Goal: Find specific page/section: Find specific page/section

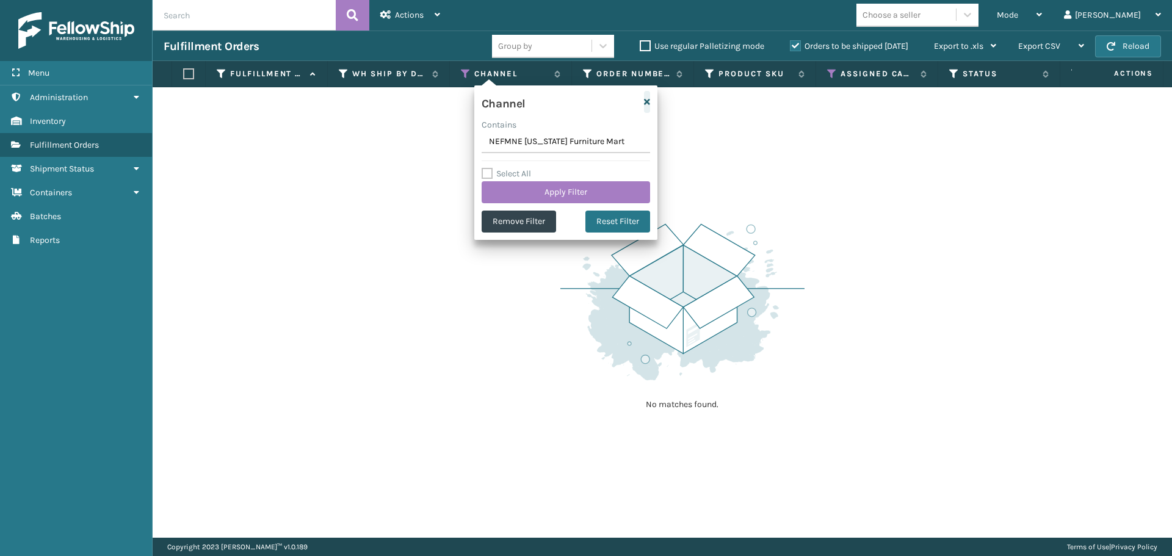
click at [646, 101] on icon "button" at bounding box center [647, 102] width 6 height 9
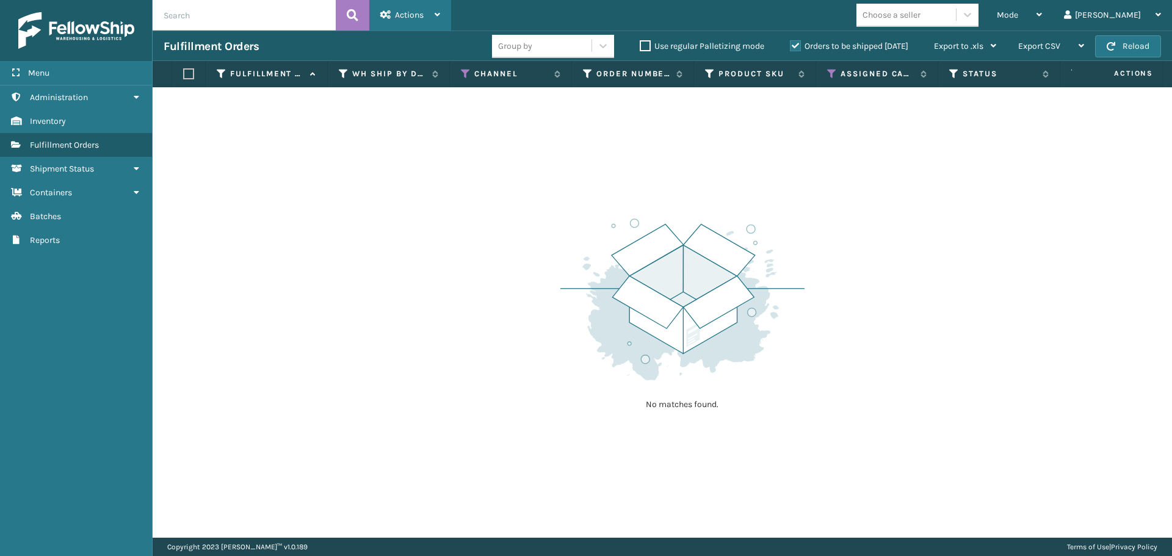
click at [411, 20] on div "Actions" at bounding box center [410, 15] width 60 height 31
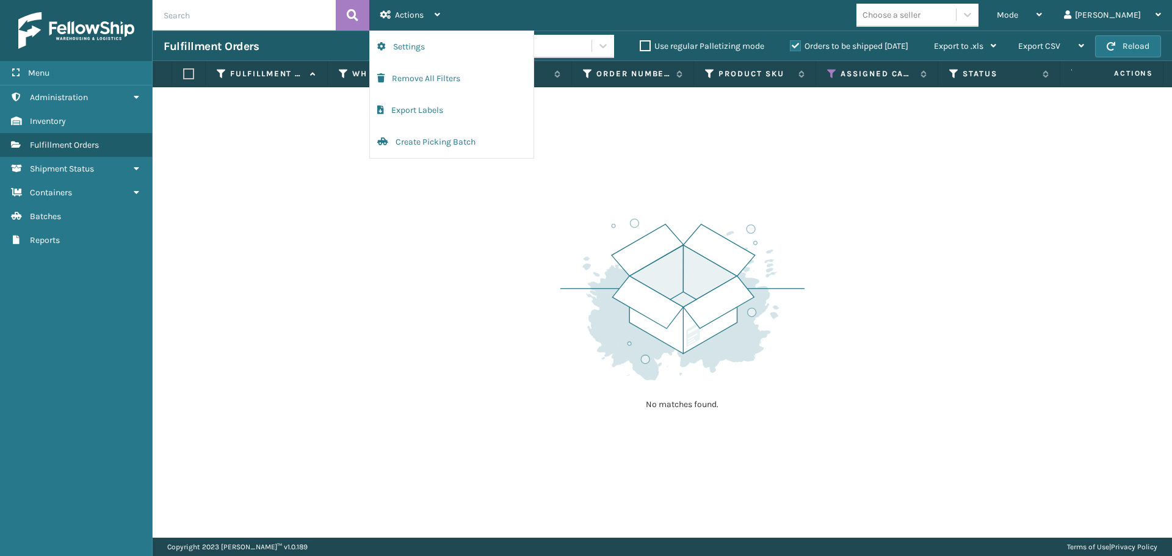
click at [510, 226] on div "No matches found." at bounding box center [662, 312] width 1019 height 450
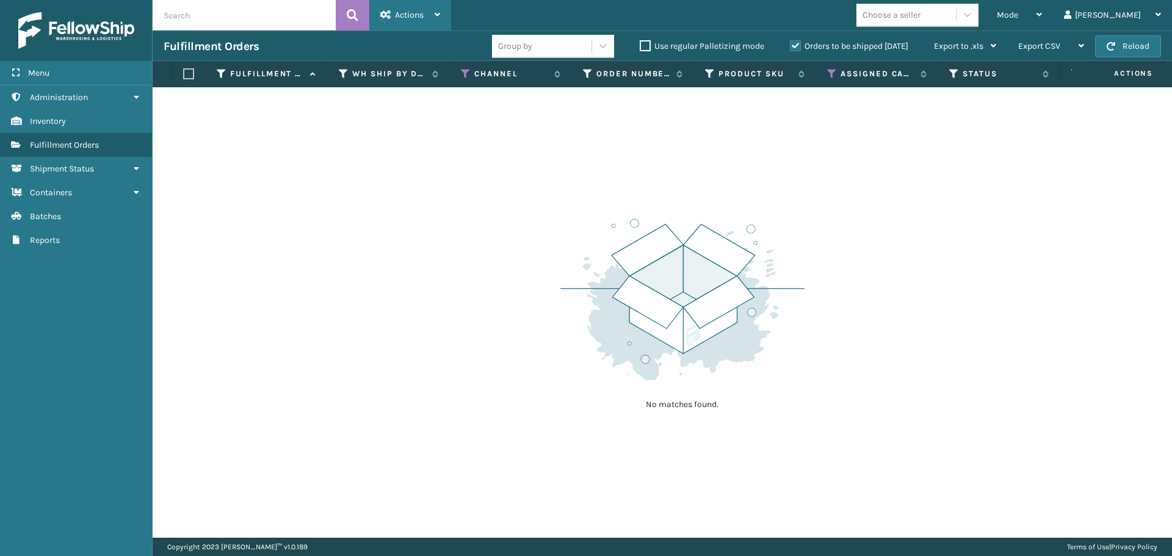
click at [422, 15] on span "Actions" at bounding box center [409, 15] width 29 height 10
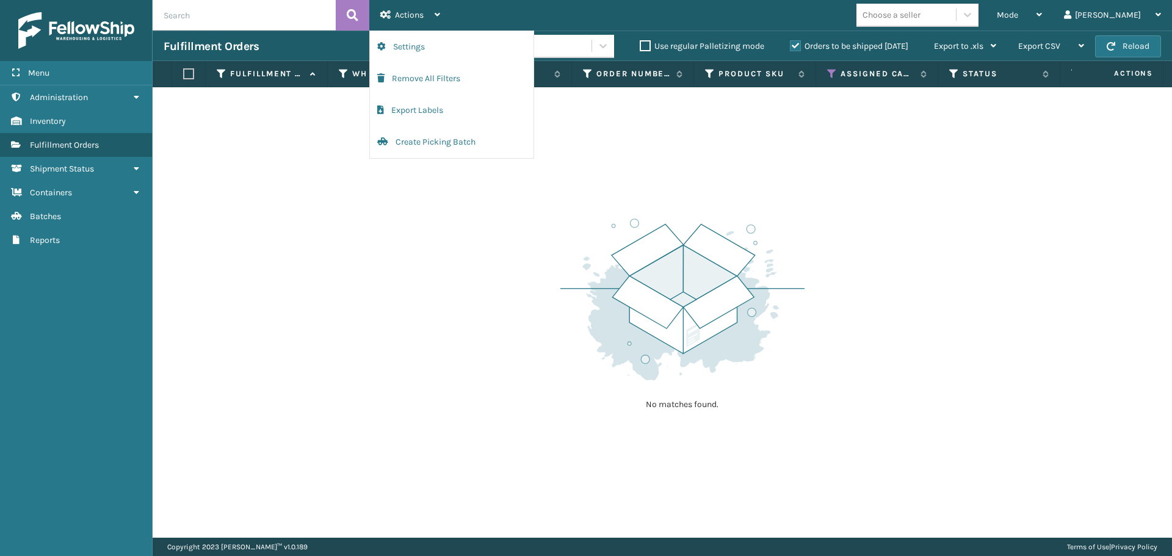
click at [528, 225] on div "No matches found." at bounding box center [662, 312] width 1019 height 450
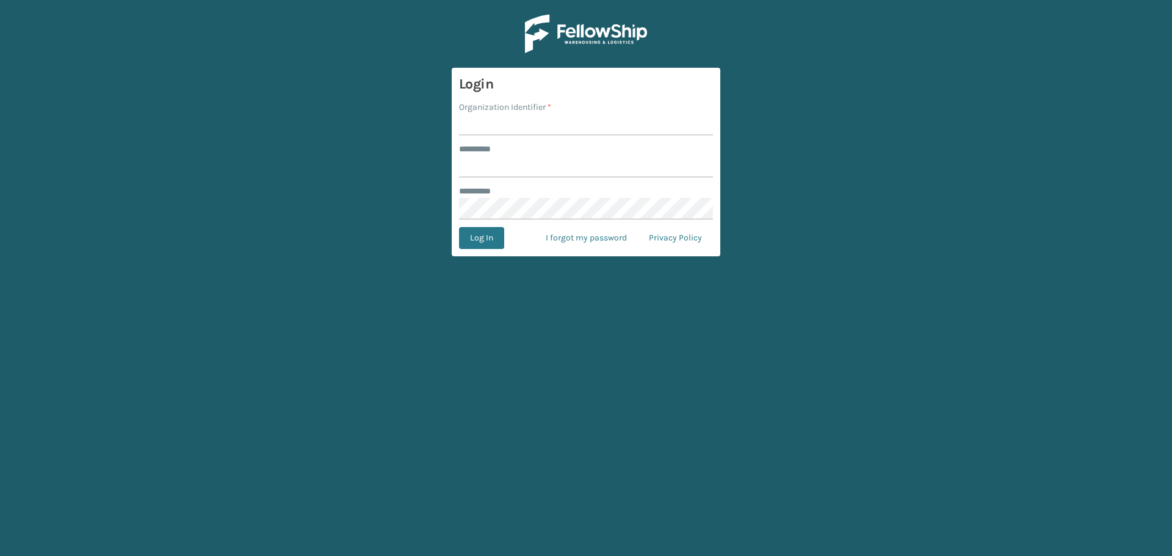
click at [535, 134] on input "Organization Identifier *" at bounding box center [586, 125] width 254 height 22
type input "fellowship - east"
click at [549, 171] on input "******** *" at bounding box center [586, 167] width 254 height 22
type input "****"
click at [459, 227] on button "Log In" at bounding box center [481, 238] width 45 height 22
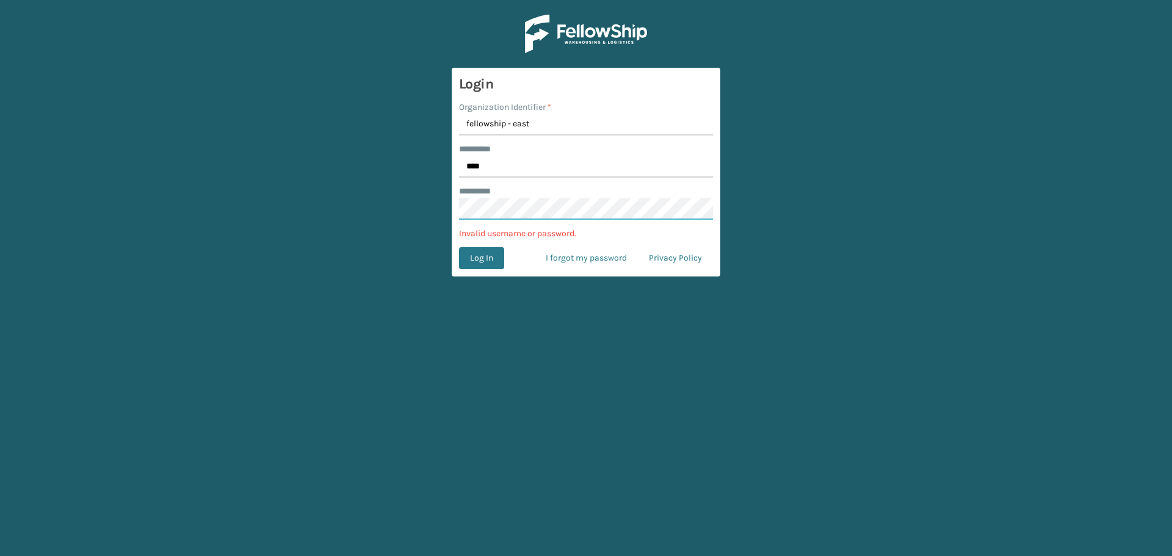
click at [431, 206] on main "Login Organization Identifier * fellowship - east ******** * **** ******** * In…" at bounding box center [586, 278] width 1172 height 556
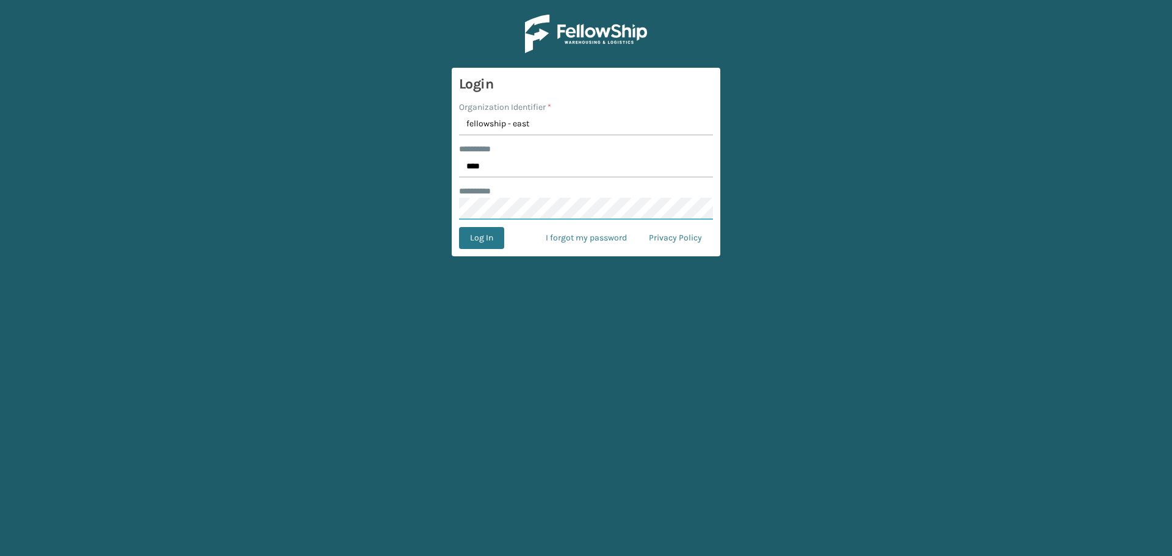
click at [459, 227] on button "Log In" at bounding box center [481, 238] width 45 height 22
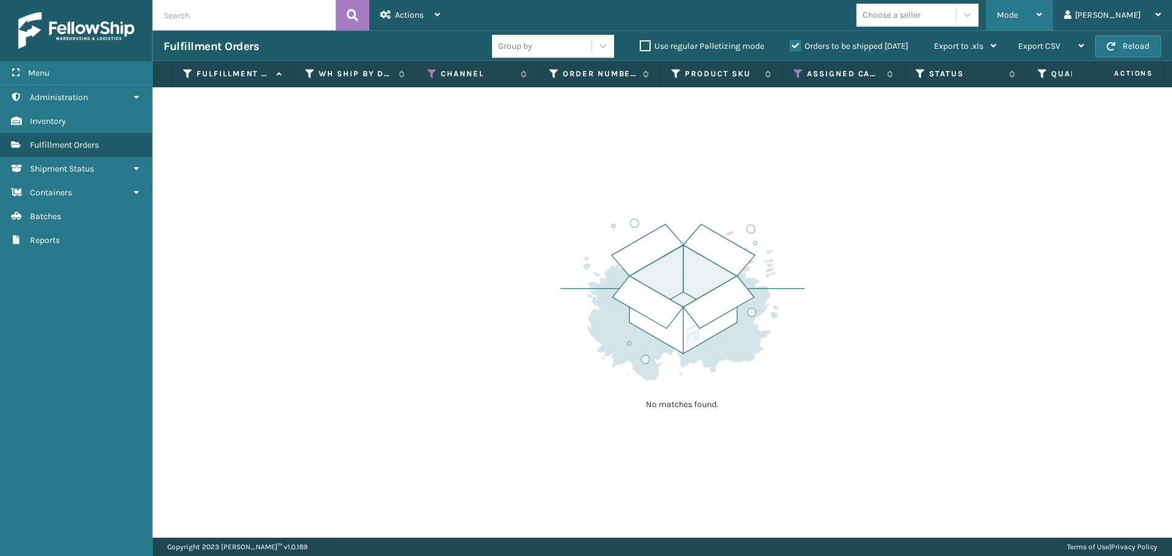
click at [1042, 15] on div "Mode" at bounding box center [1019, 15] width 45 height 31
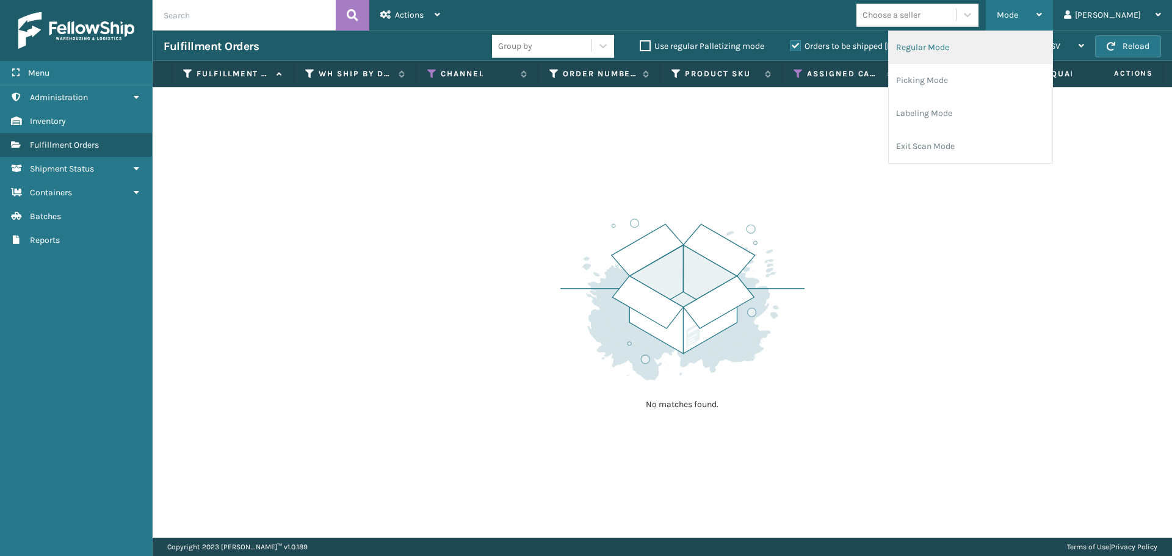
click at [1006, 44] on li "Regular Mode" at bounding box center [971, 47] width 164 height 33
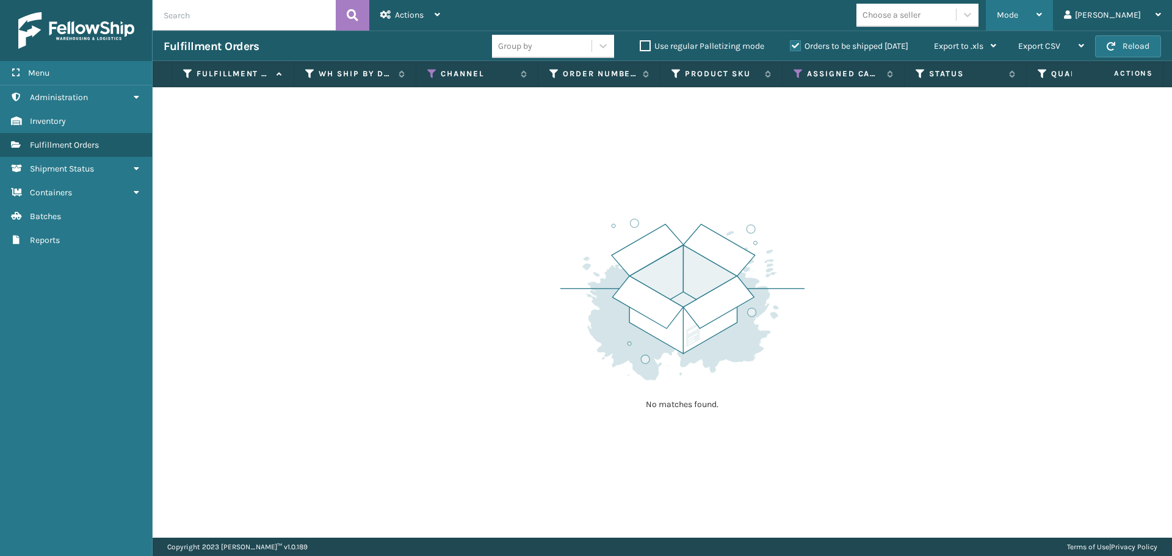
click at [1042, 23] on div "Mode" at bounding box center [1019, 15] width 45 height 31
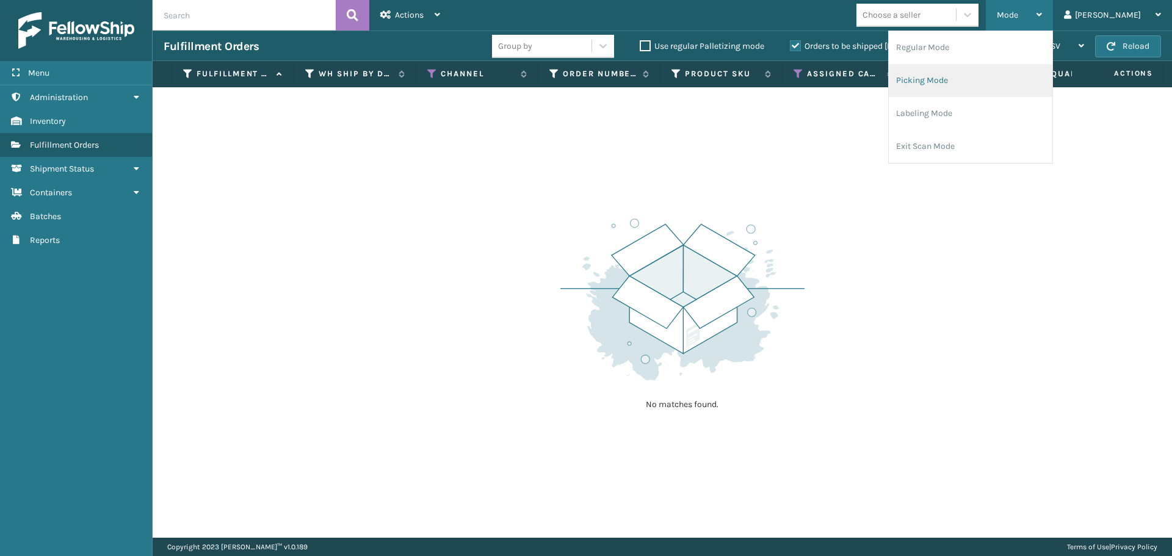
click at [1048, 73] on li "Picking Mode" at bounding box center [971, 80] width 164 height 33
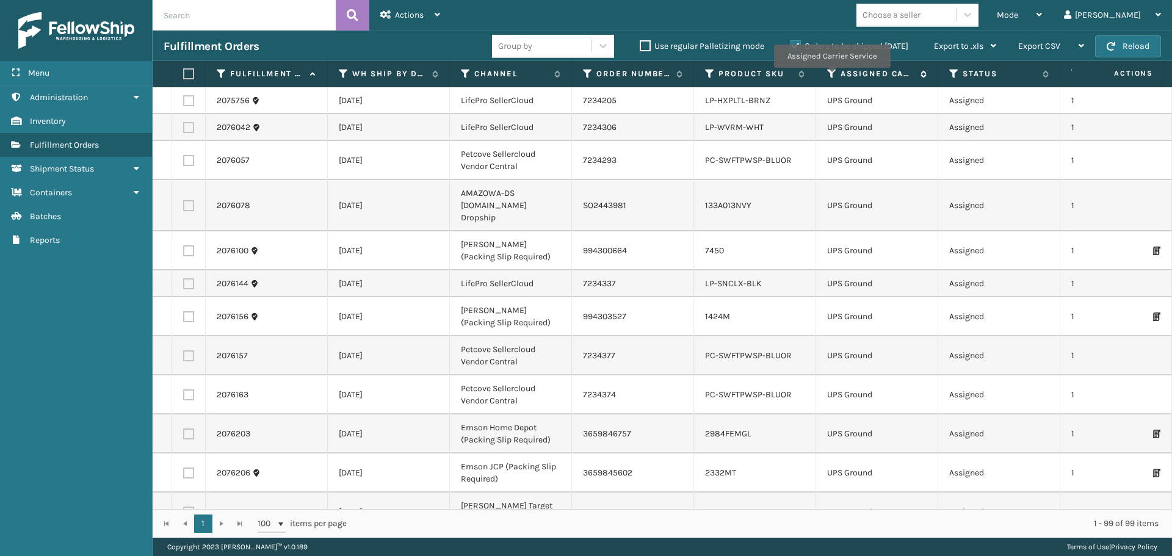
click at [831, 76] on icon at bounding box center [832, 73] width 10 height 11
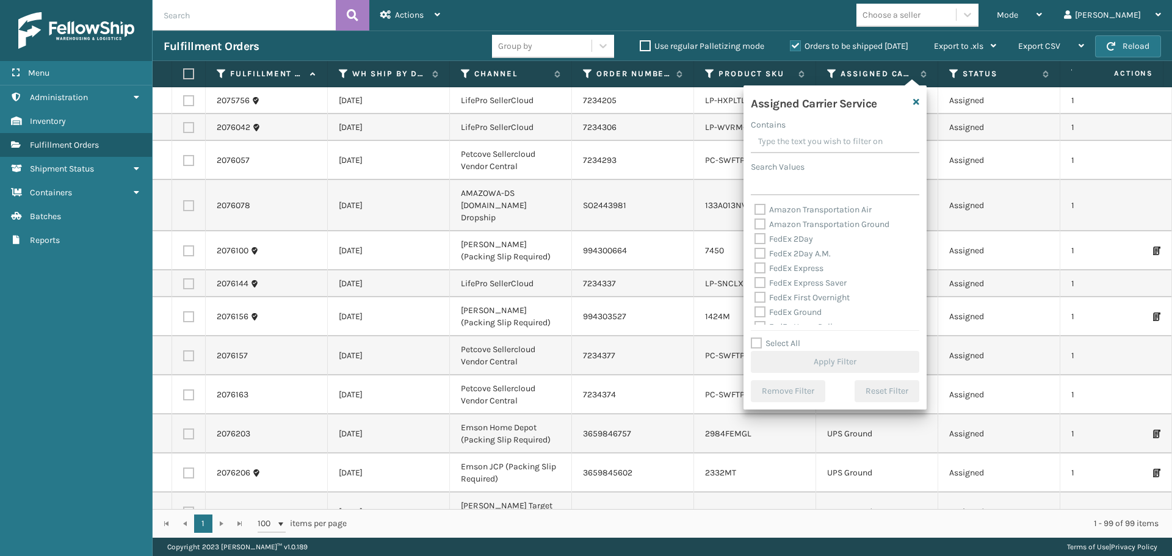
click at [861, 9] on div "Mode Regular Mode Picking Mode Labeling Mode Exit Scan Mode Choose a seller lui…" at bounding box center [811, 15] width 721 height 31
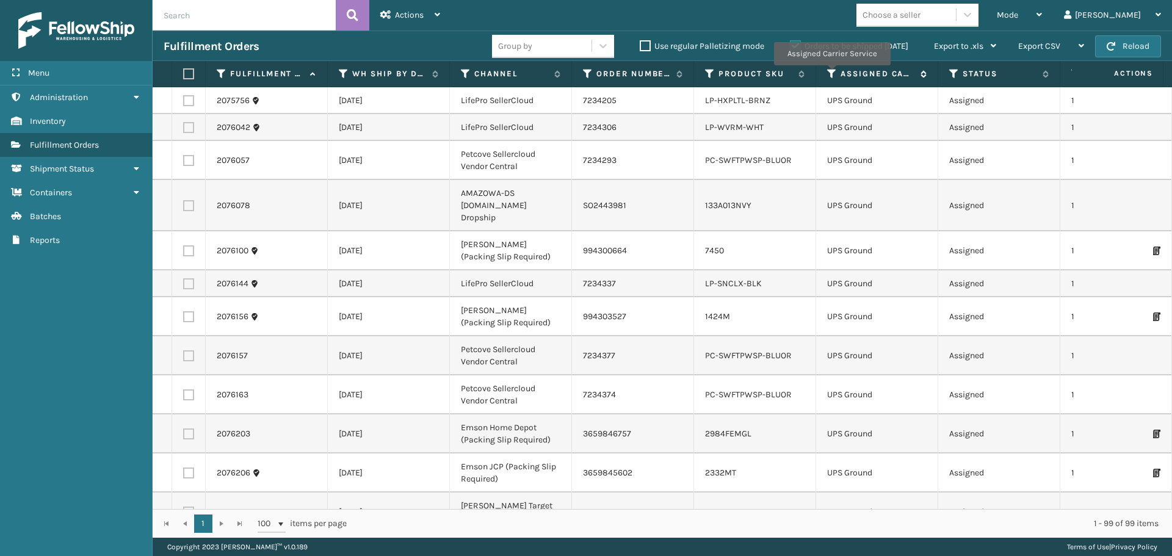
click at [831, 74] on icon at bounding box center [832, 73] width 10 height 11
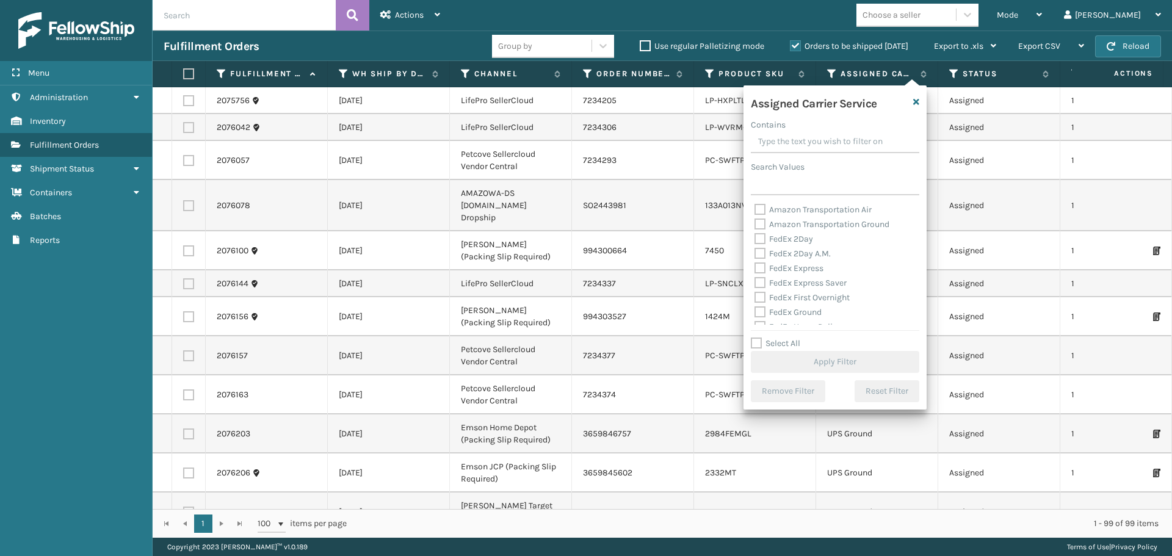
click at [762, 238] on label "FedEx 2Day" at bounding box center [783, 239] width 59 height 10
click at [755, 238] on input "FedEx 2Day" at bounding box center [754, 236] width 1 height 8
checkbox input "true"
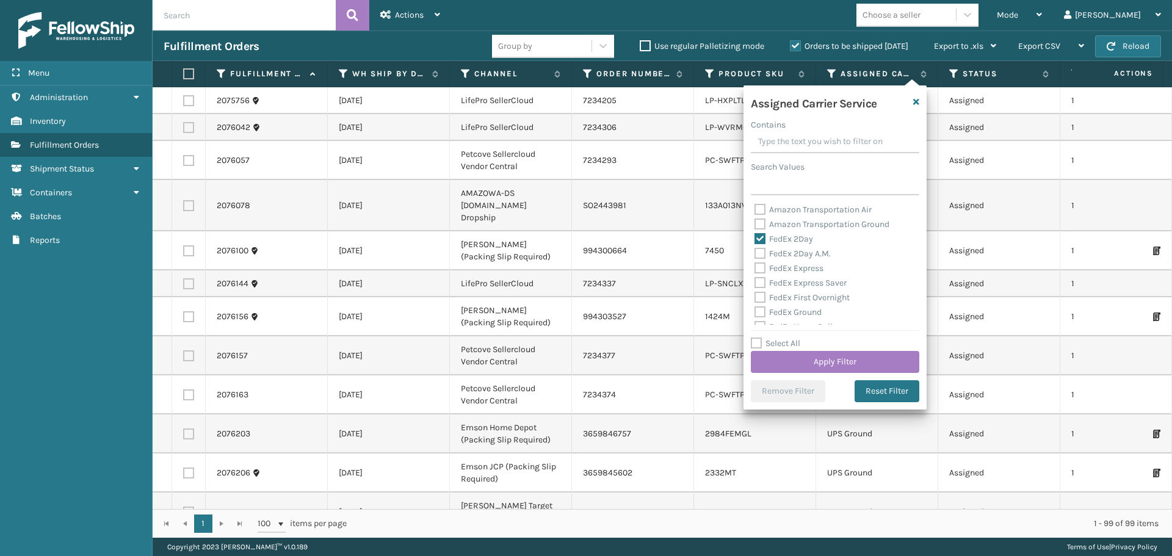
click at [763, 253] on label "FedEx 2Day A.M." at bounding box center [792, 253] width 76 height 10
click at [755, 253] on input "FedEx 2Day A.M." at bounding box center [754, 251] width 1 height 8
checkbox input "true"
click at [760, 269] on label "FedEx Express" at bounding box center [788, 268] width 69 height 10
click at [755, 269] on input "FedEx Express" at bounding box center [754, 265] width 1 height 8
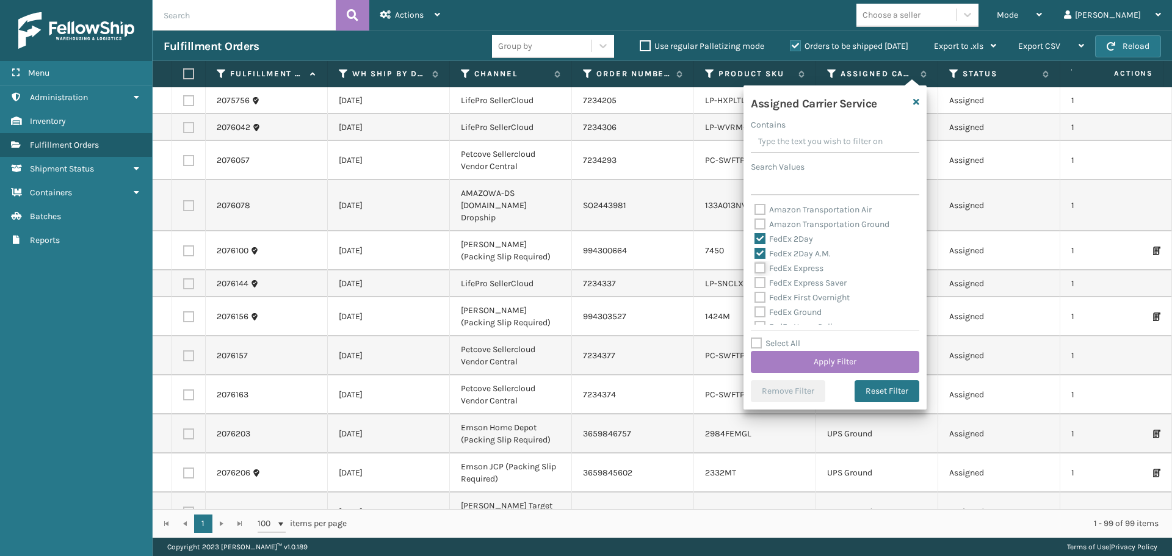
checkbox input "true"
click at [759, 286] on label "FedEx Express Saver" at bounding box center [800, 283] width 92 height 10
click at [755, 284] on input "FedEx Express Saver" at bounding box center [754, 280] width 1 height 8
checkbox input "true"
click at [758, 295] on label "FedEx First Overnight" at bounding box center [801, 297] width 95 height 10
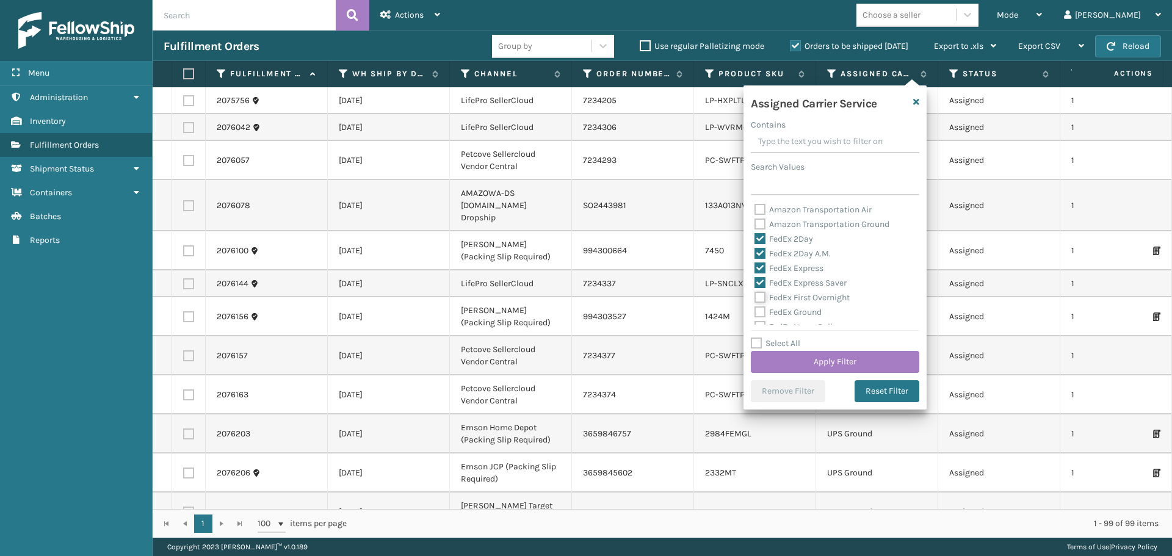
click at [755, 295] on input "FedEx First Overnight" at bounding box center [754, 295] width 1 height 8
checkbox input "true"
click at [757, 317] on div "FedEx Ground" at bounding box center [834, 312] width 161 height 15
click at [757, 313] on label "FedEx Ground" at bounding box center [787, 312] width 67 height 10
click at [755, 313] on input "FedEx Ground" at bounding box center [754, 309] width 1 height 8
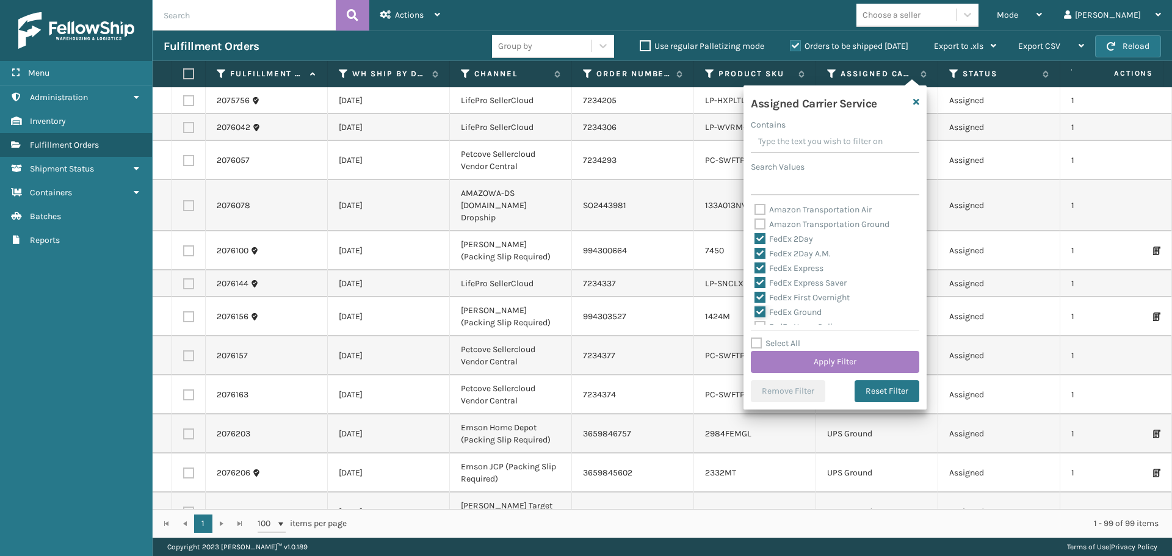
checkbox input "true"
click at [762, 265] on label "FedEx Home Delivery" at bounding box center [801, 266] width 94 height 10
click at [755, 265] on input "FedEx Home Delivery" at bounding box center [754, 263] width 1 height 8
checkbox input "true"
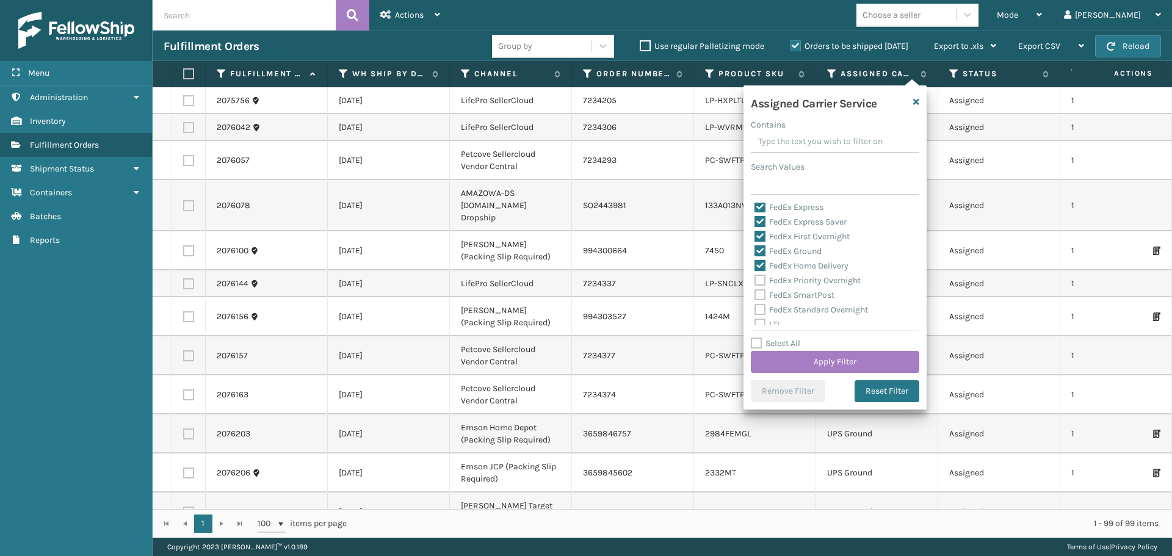
click at [760, 280] on label "FedEx Priority Overnight" at bounding box center [807, 280] width 106 height 10
click at [755, 280] on input "FedEx Priority Overnight" at bounding box center [754, 277] width 1 height 8
checkbox input "true"
click at [759, 294] on label "FedEx SmartPost" at bounding box center [794, 295] width 80 height 10
click at [755, 294] on input "FedEx SmartPost" at bounding box center [754, 292] width 1 height 8
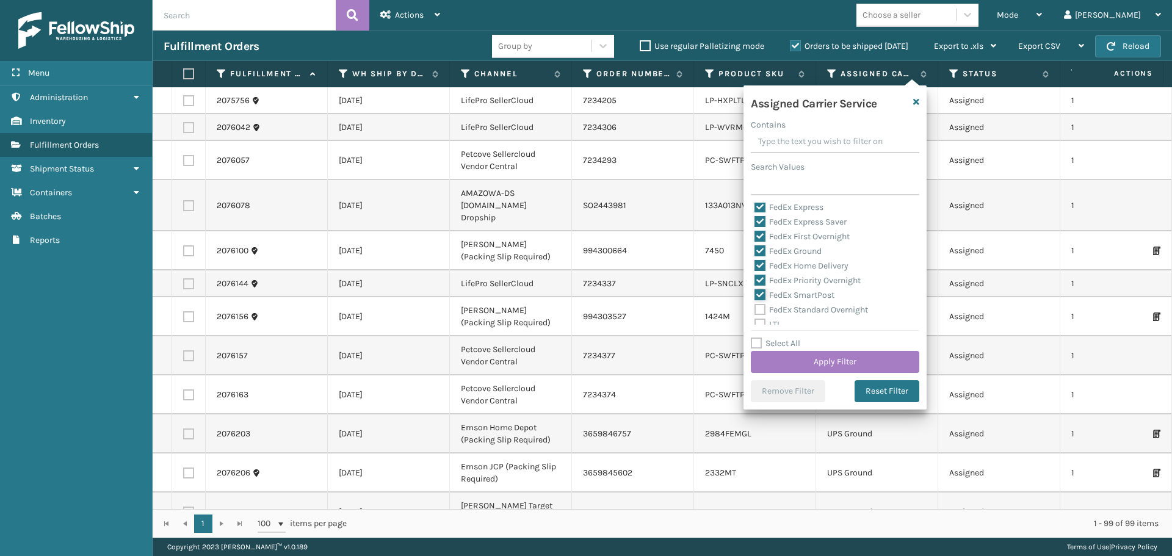
checkbox input "true"
click at [762, 306] on label "FedEx Standard Overnight" at bounding box center [811, 310] width 114 height 10
click at [755, 306] on input "FedEx Standard Overnight" at bounding box center [754, 307] width 1 height 8
checkbox input "true"
click at [809, 363] on button "Apply Filter" at bounding box center [835, 362] width 168 height 22
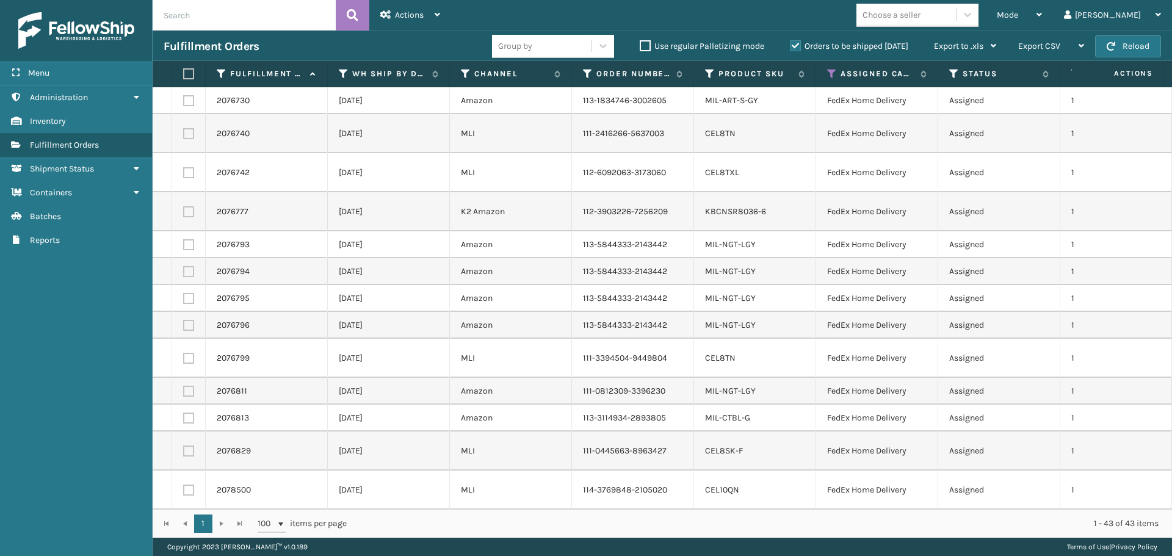
click at [190, 71] on label at bounding box center [186, 73] width 7 height 11
click at [184, 71] on input "checkbox" at bounding box center [183, 74] width 1 height 8
checkbox input "true"
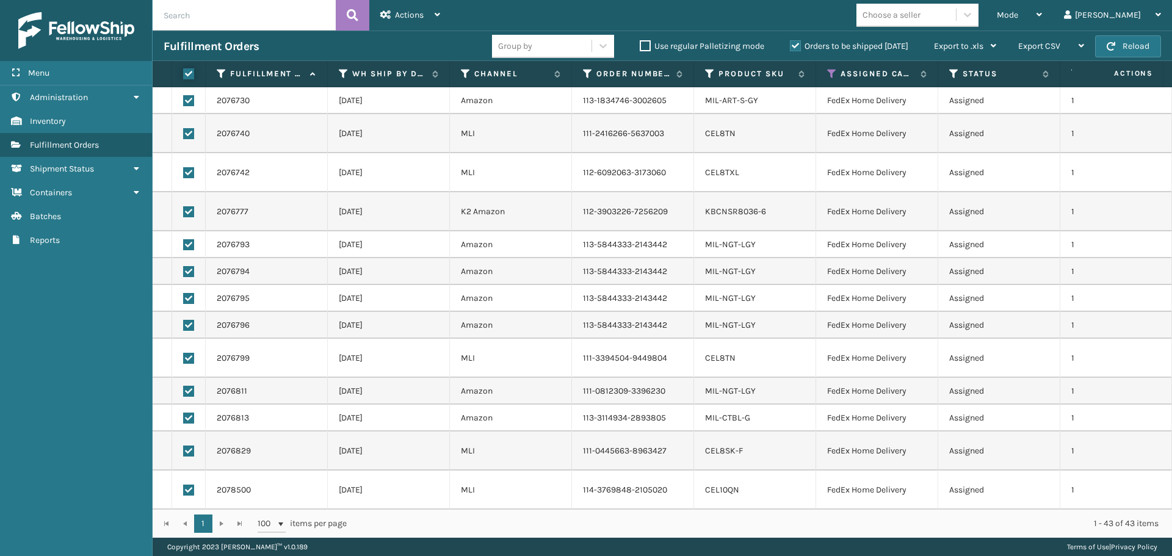
checkbox input "true"
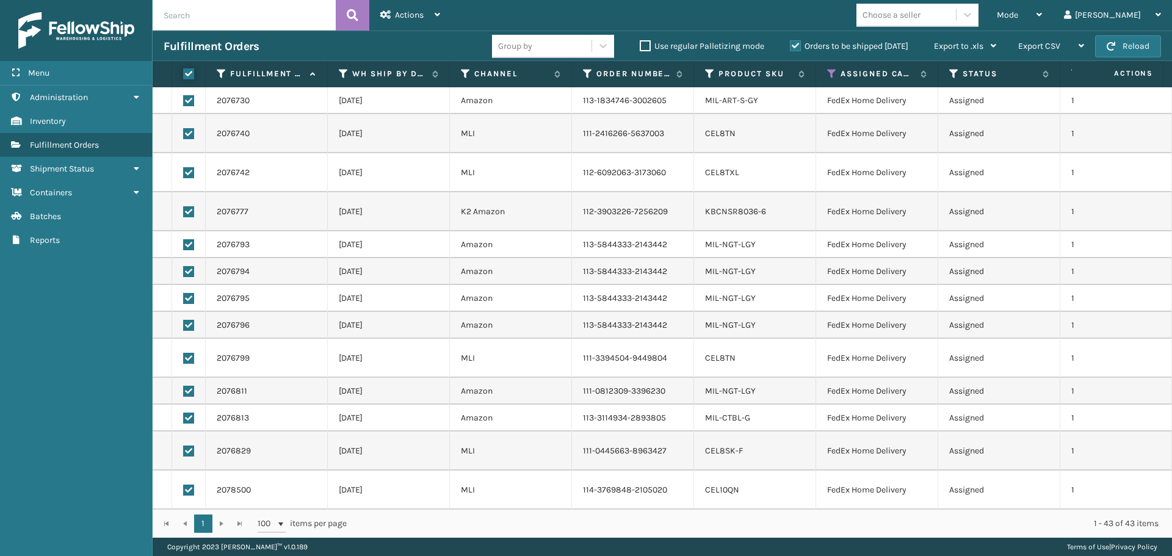
checkbox input "true"
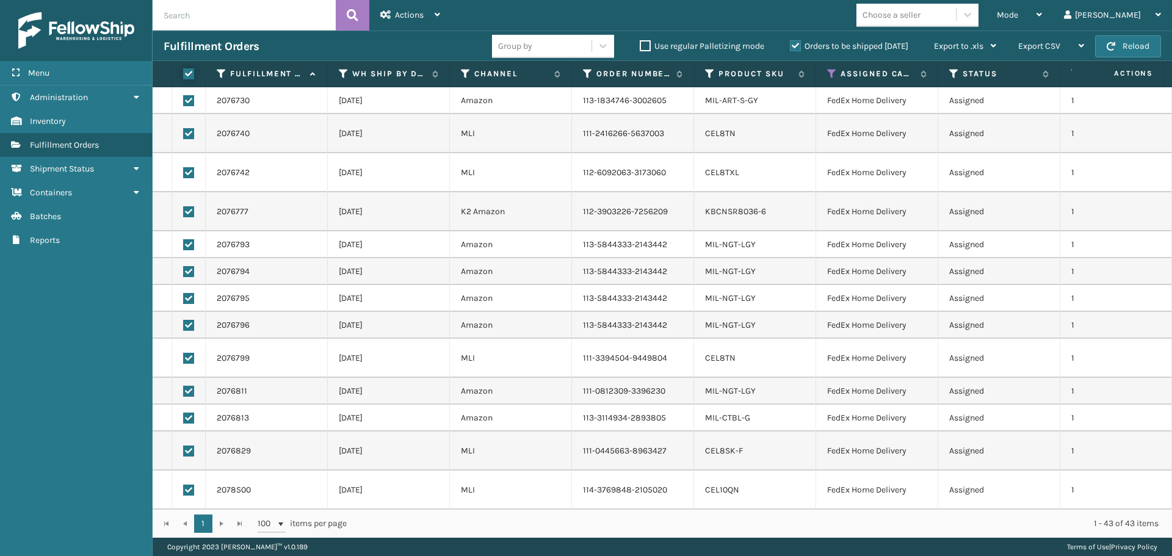
checkbox input "true"
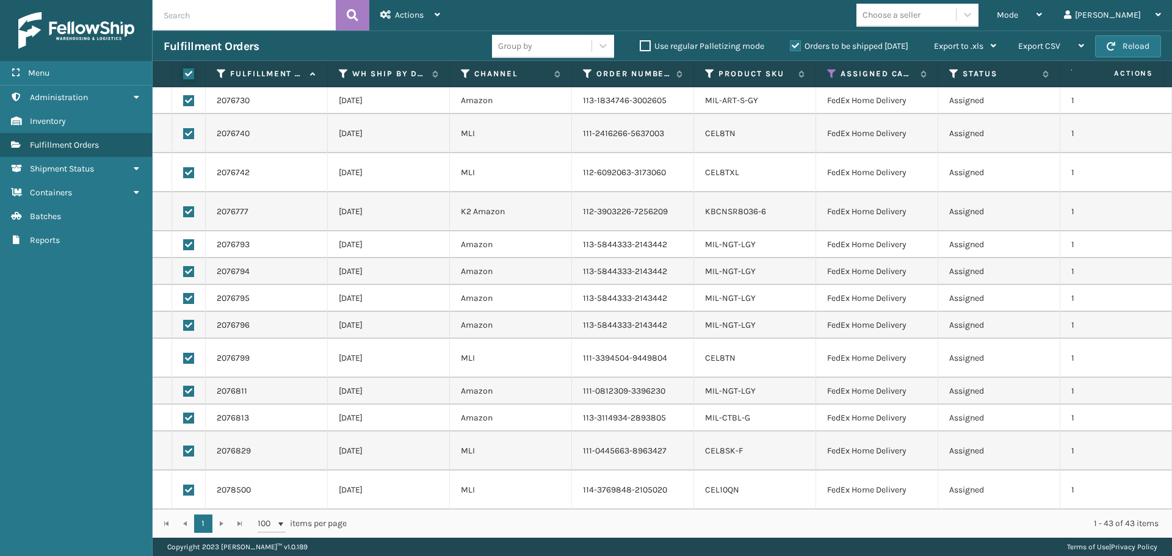
checkbox input "true"
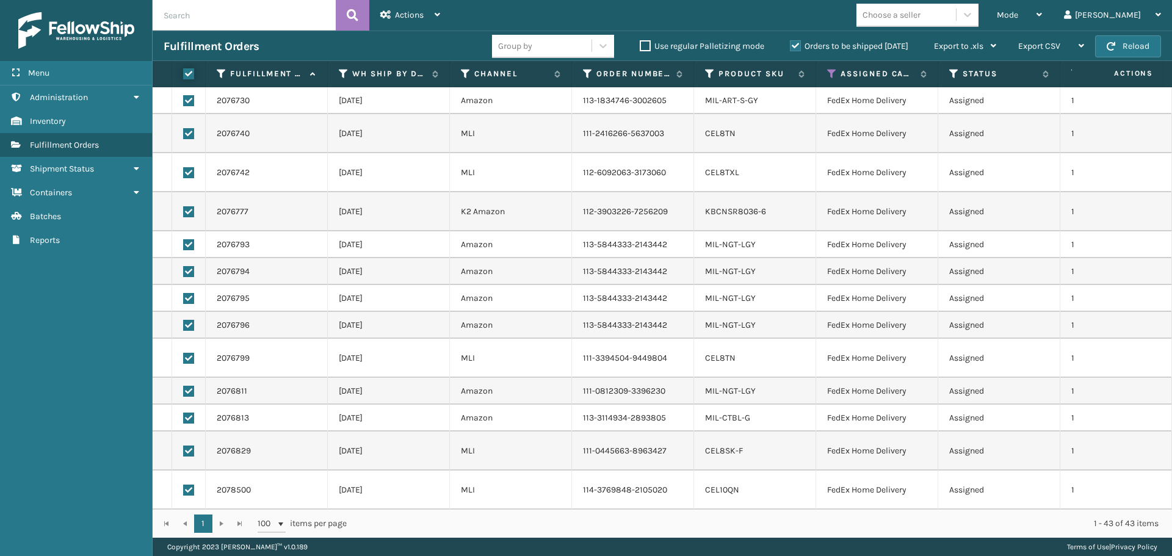
checkbox input "true"
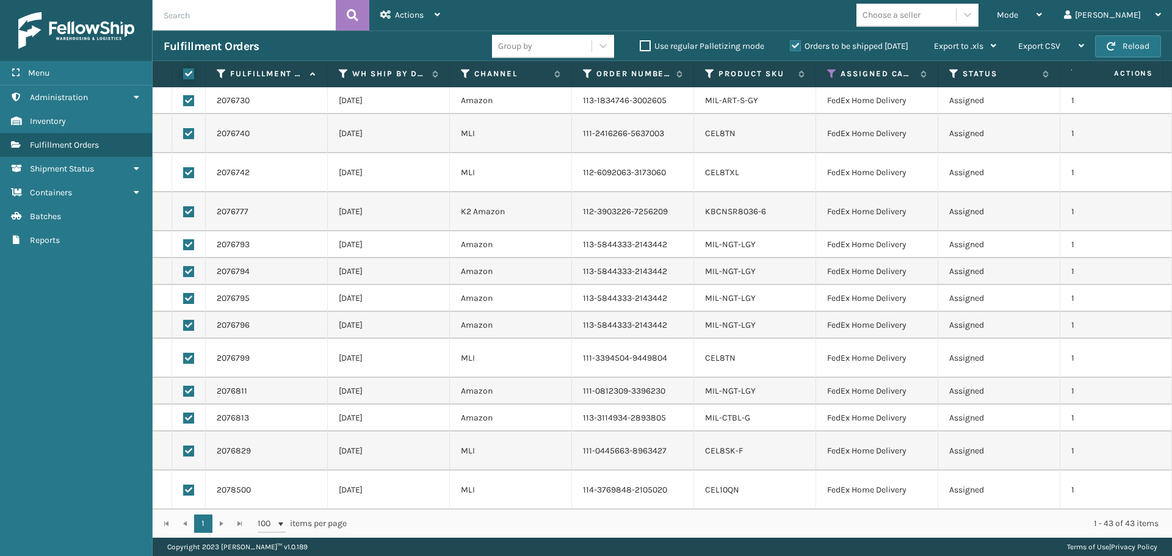
checkbox input "true"
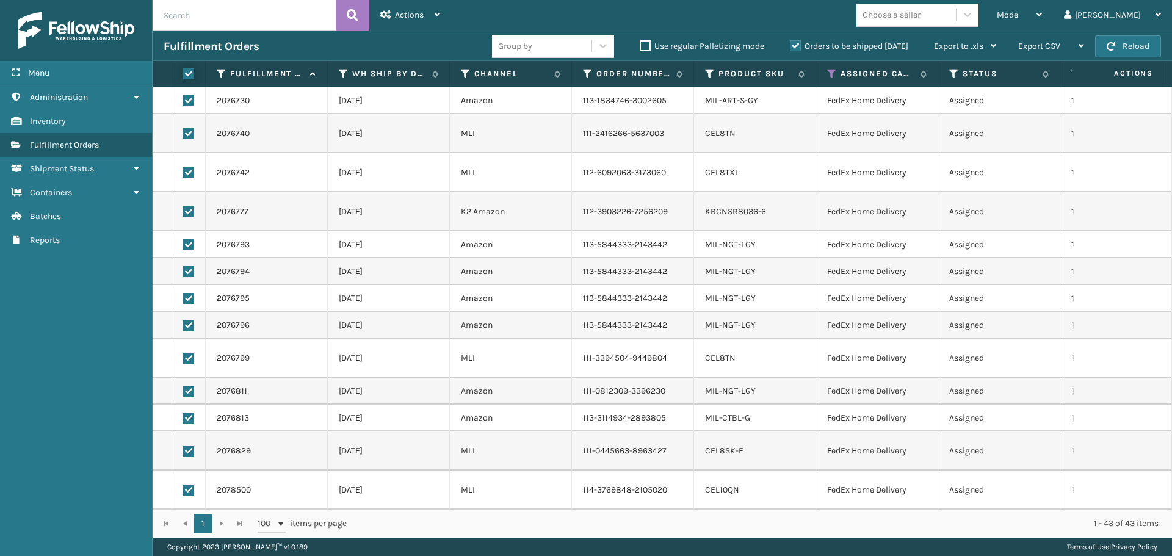
checkbox input "true"
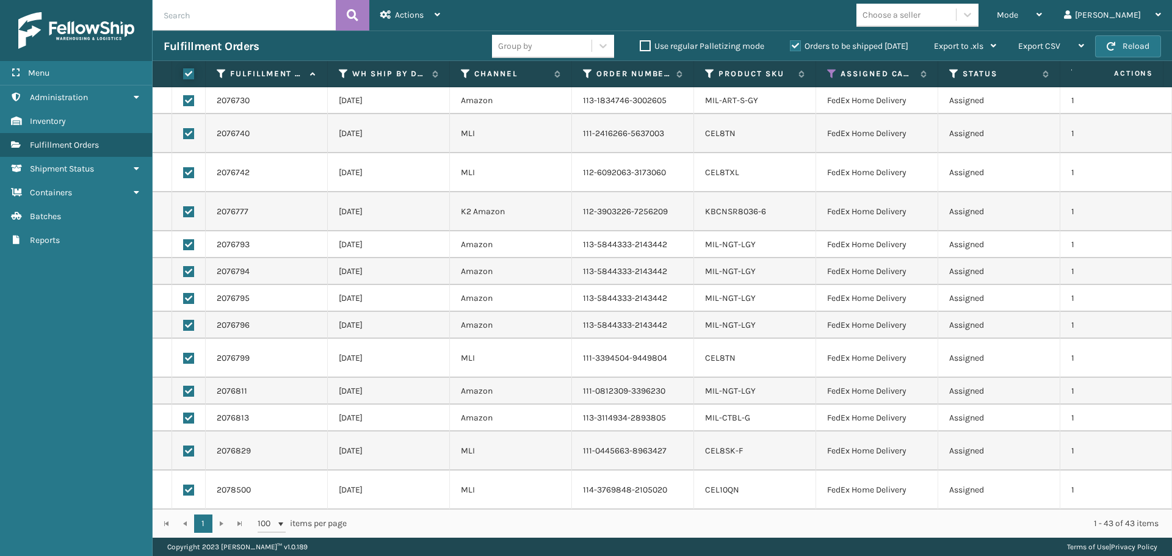
checkbox input "true"
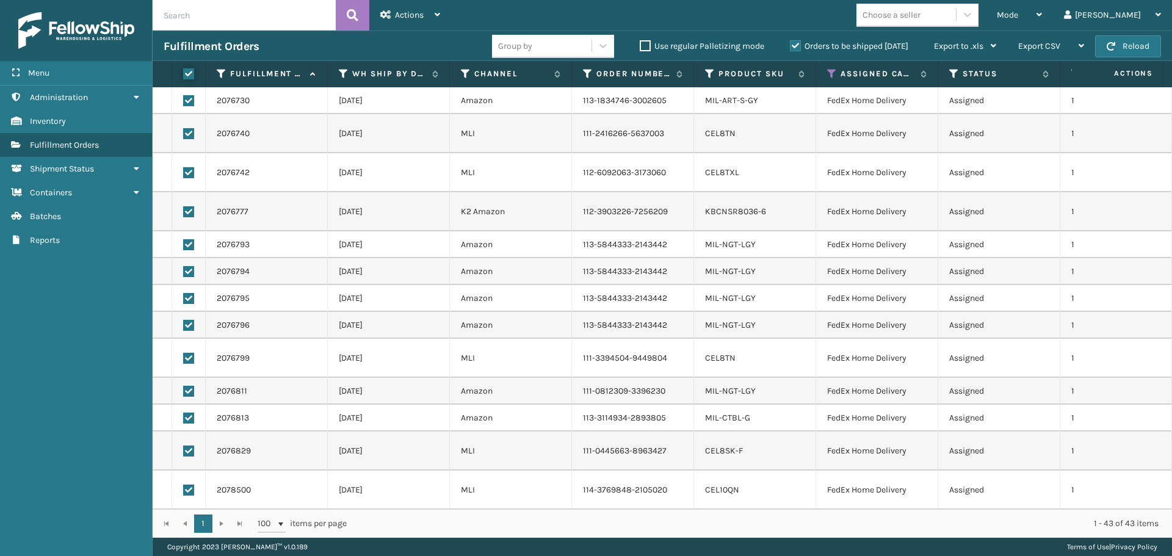
checkbox input "true"
click at [439, 10] on icon at bounding box center [437, 14] width 5 height 9
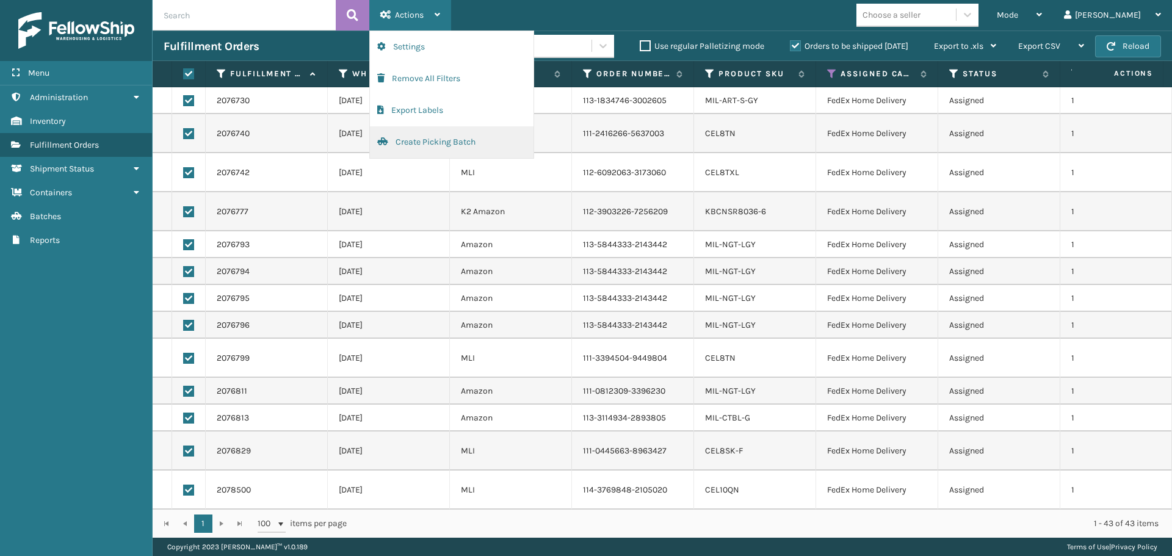
click at [433, 137] on button "Create Picking Batch" at bounding box center [452, 142] width 164 height 32
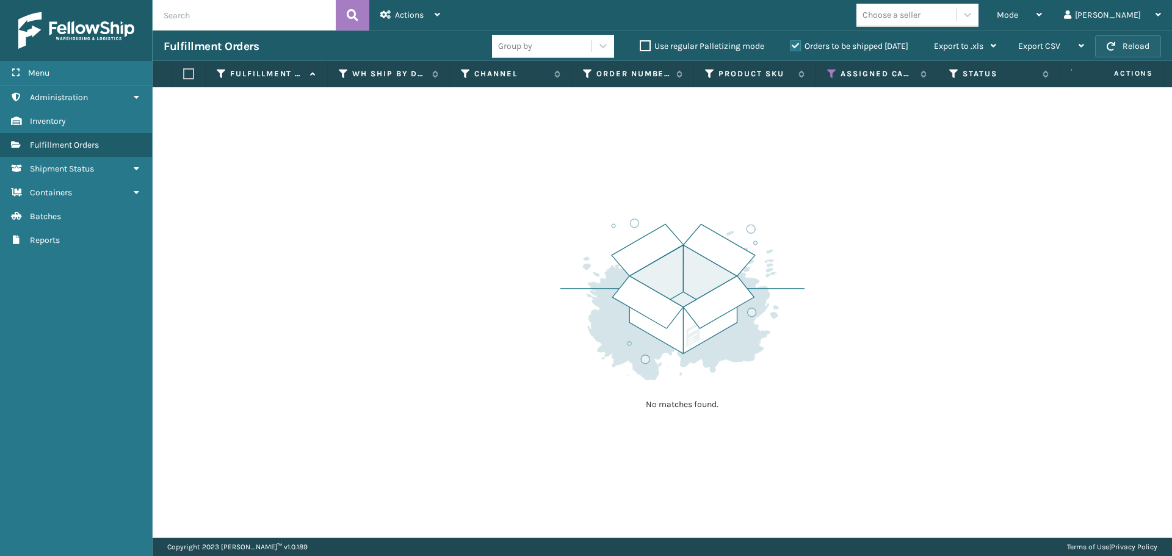
click at [1147, 50] on button "Reload" at bounding box center [1128, 46] width 66 height 22
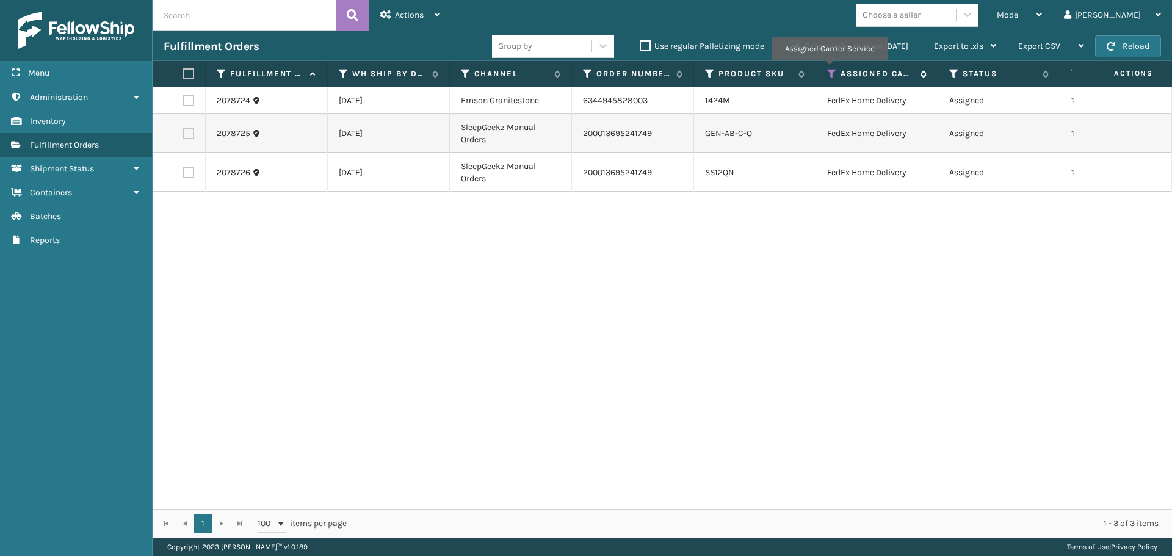
click at [829, 69] on icon at bounding box center [832, 73] width 10 height 11
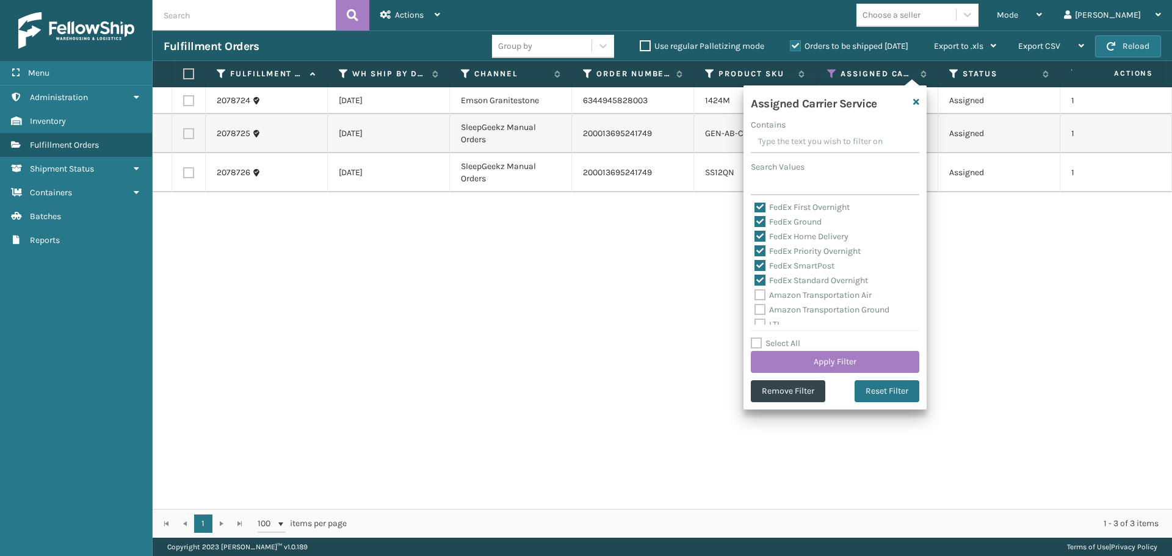
click at [759, 341] on label "Select All" at bounding box center [775, 343] width 49 height 10
click at [759, 337] on input "Select All" at bounding box center [842, 336] width 183 height 1
checkbox input "true"
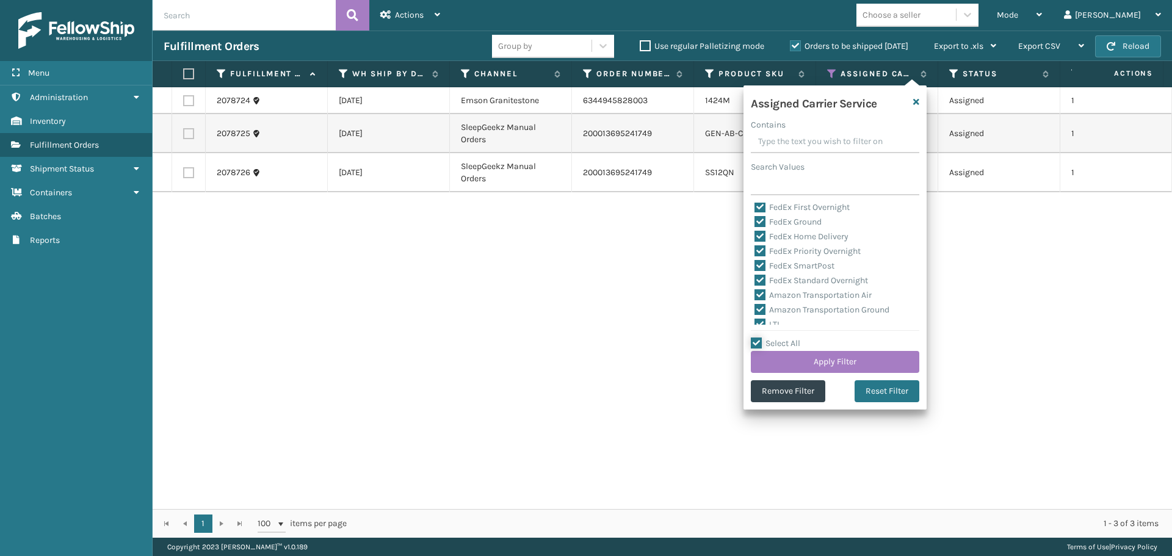
checkbox input "true"
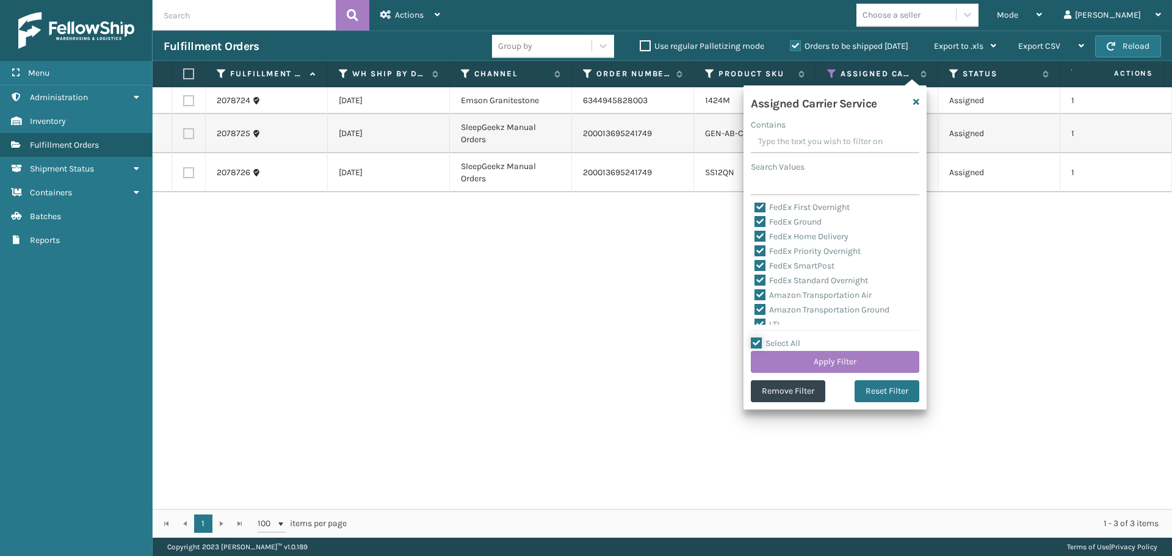
checkbox input "true"
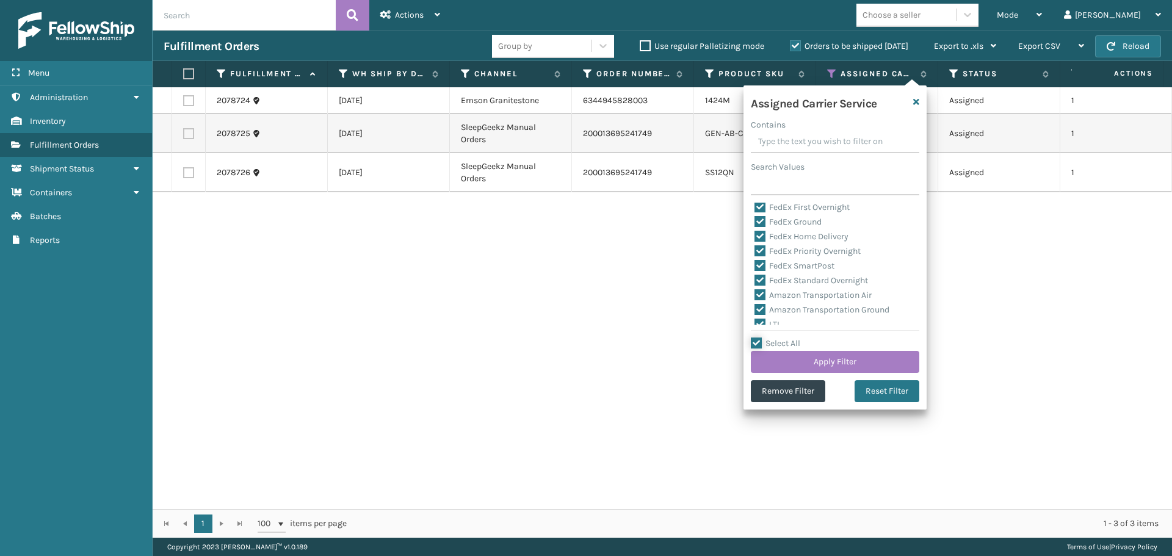
checkbox input "true"
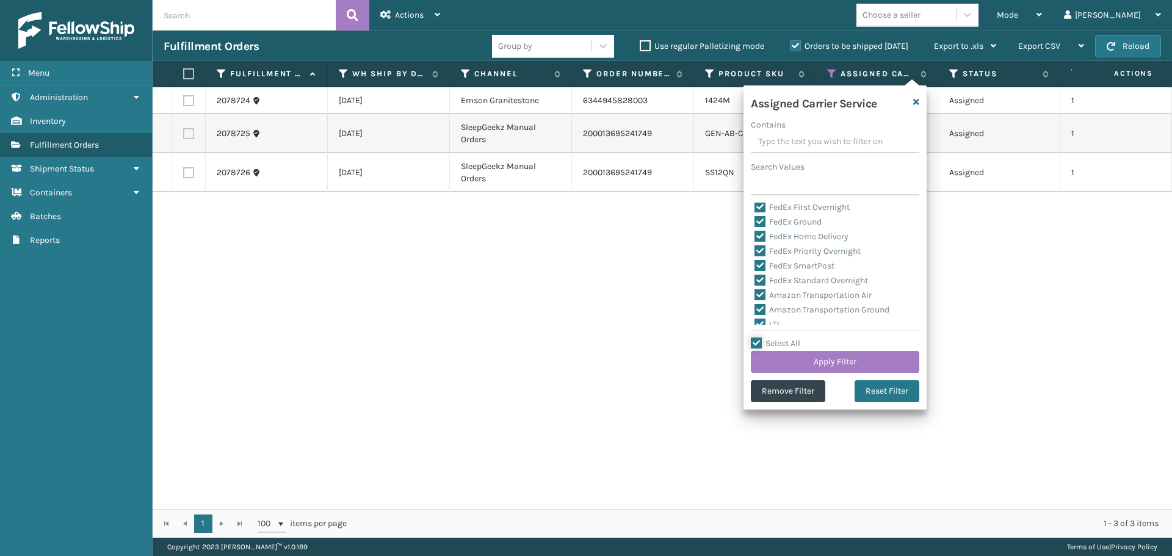
checkbox input "true"
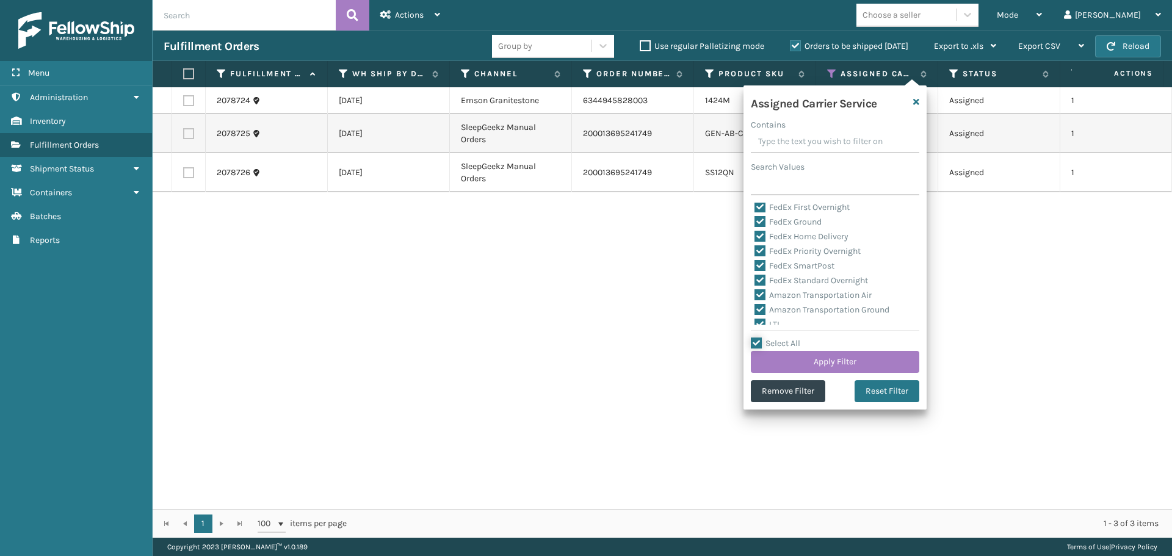
checkbox input "true"
click at [759, 341] on label "Select All" at bounding box center [775, 343] width 49 height 10
click at [759, 337] on input "Select All" at bounding box center [842, 336] width 183 height 1
checkbox input "false"
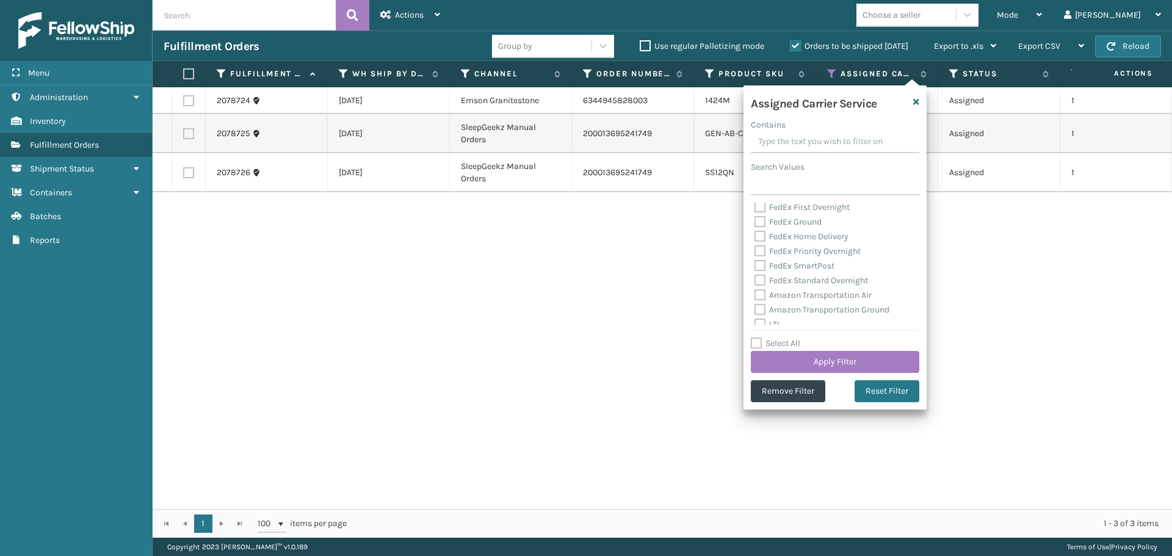
checkbox input "false"
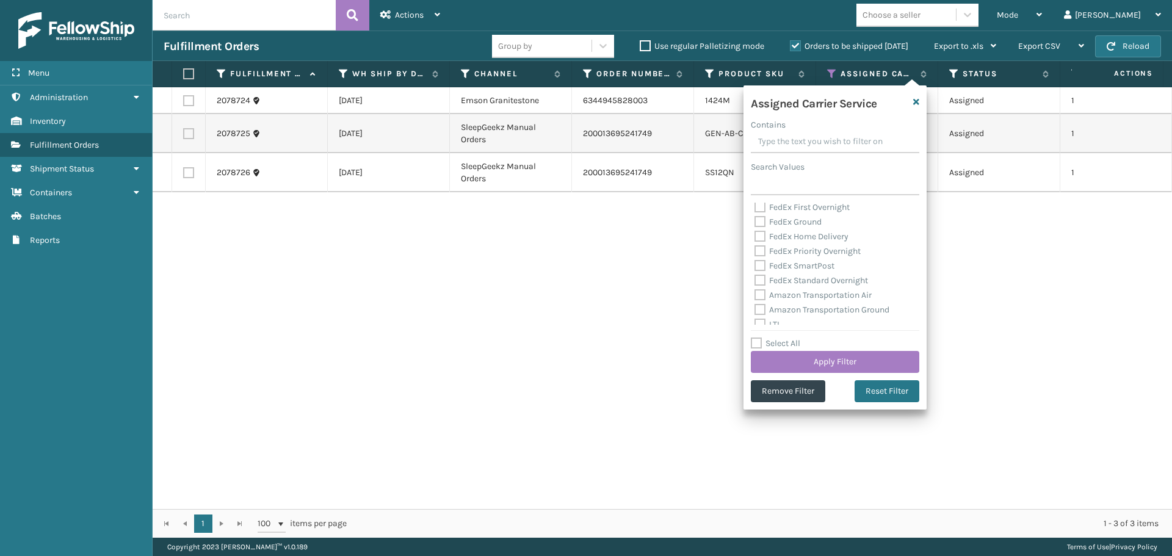
checkbox input "false"
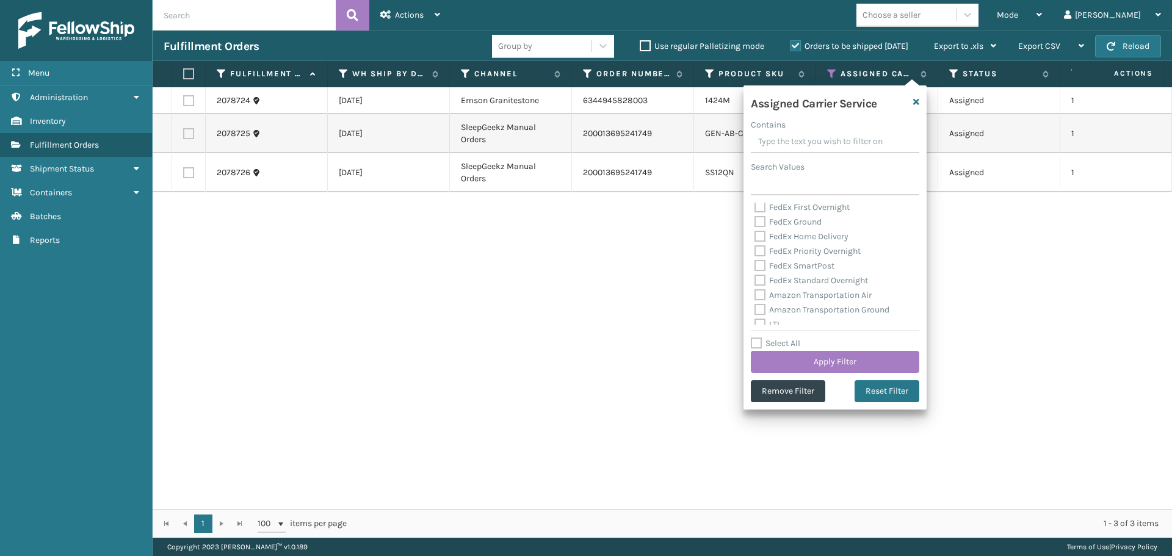
checkbox input "false"
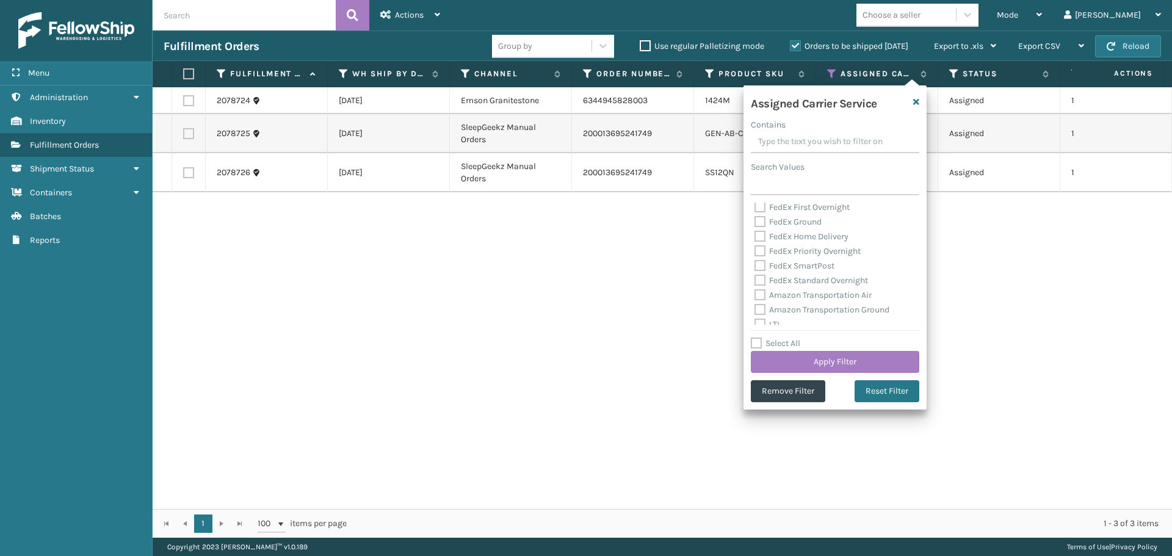
checkbox input "false"
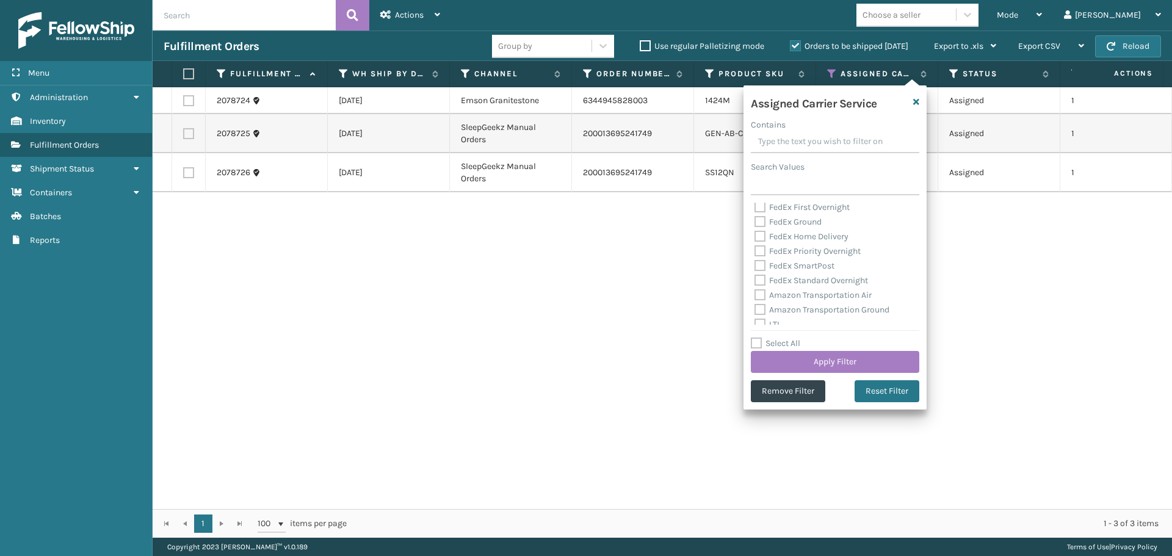
checkbox input "false"
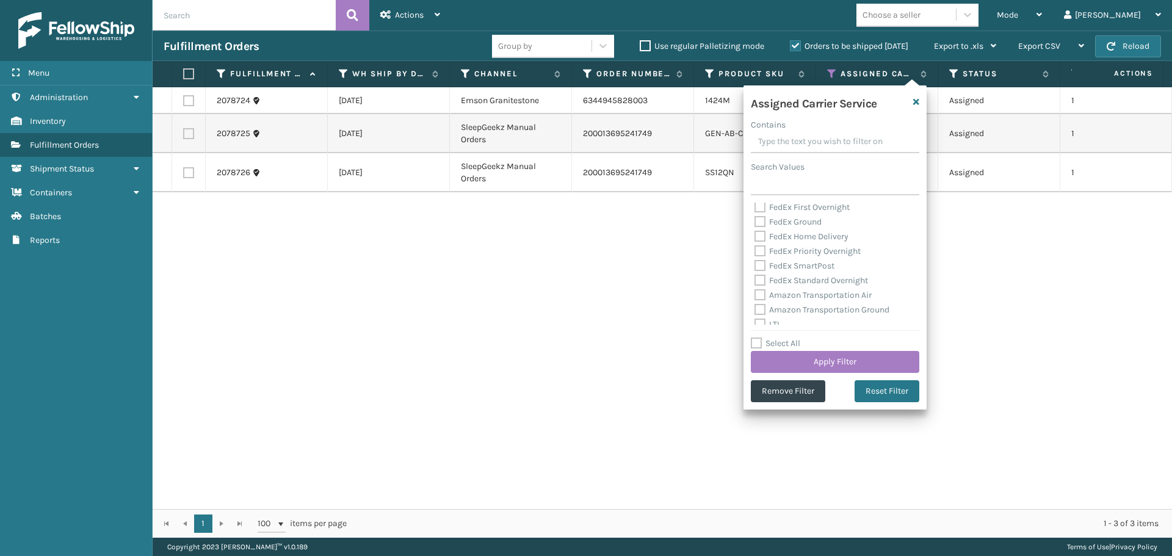
checkbox input "false"
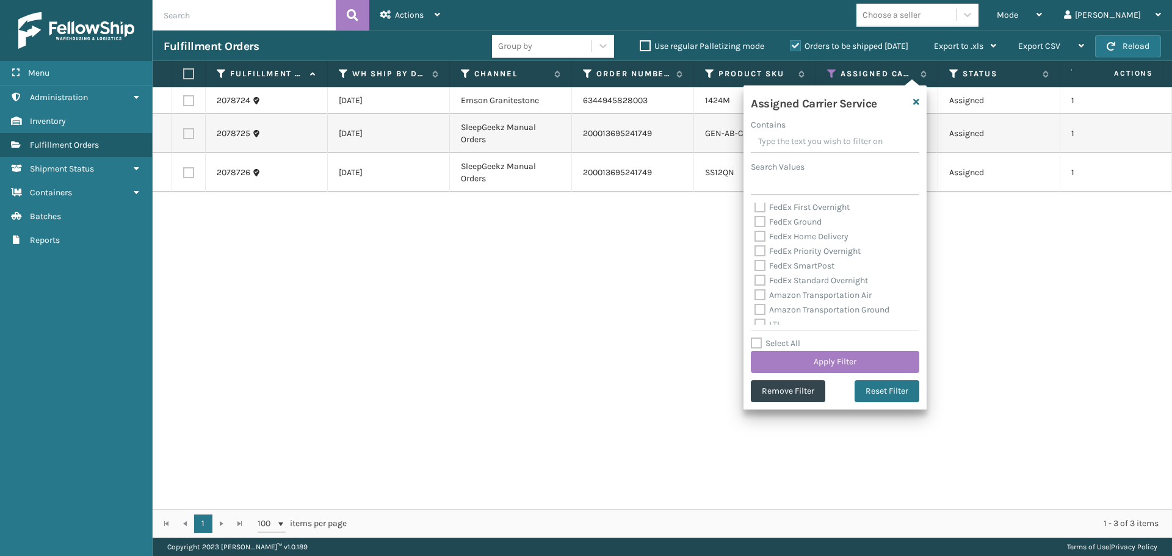
checkbox input "false"
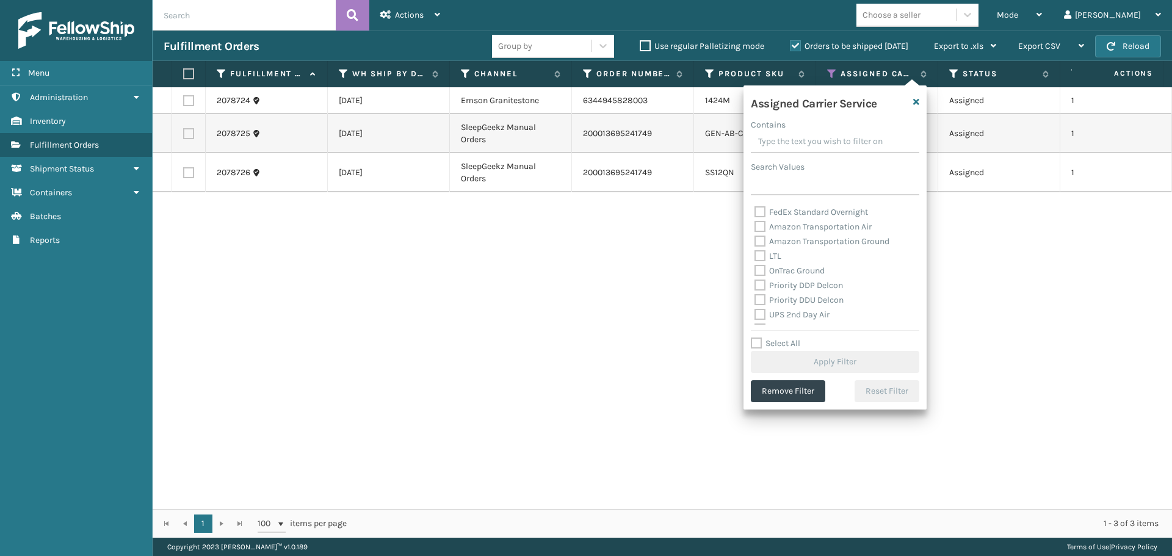
scroll to position [183, 0]
click at [758, 217] on label "OnTrac Ground" at bounding box center [789, 217] width 70 height 10
click at [755, 217] on input "OnTrac Ground" at bounding box center [754, 214] width 1 height 8
checkbox input "true"
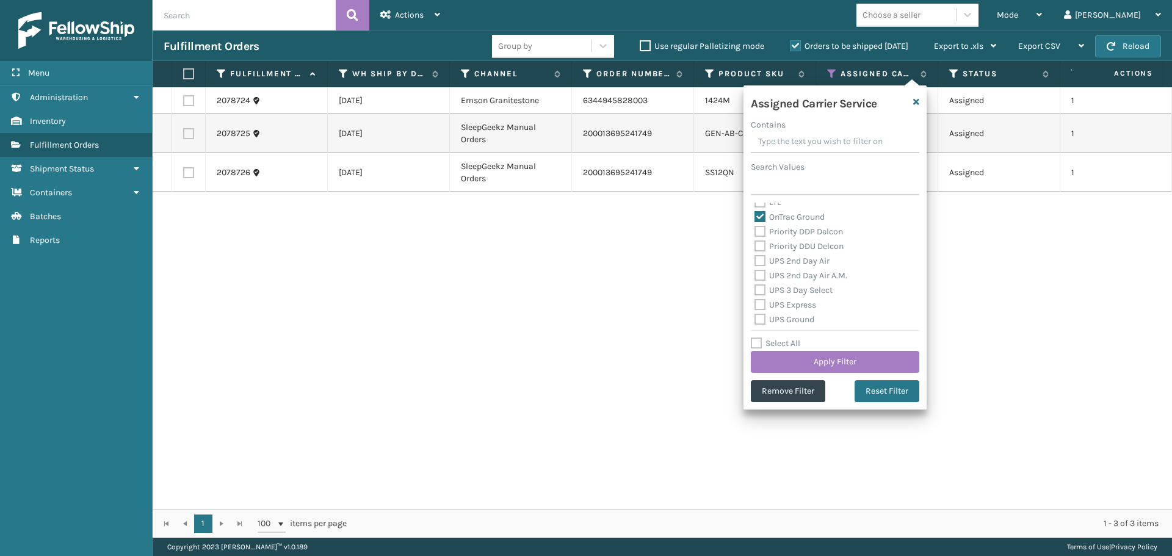
click at [760, 231] on label "Priority DDP Delcon" at bounding box center [798, 231] width 88 height 10
click at [755, 231] on input "Priority DDP Delcon" at bounding box center [754, 229] width 1 height 8
checkbox input "true"
click at [758, 246] on label "Priority DDU Delcon" at bounding box center [798, 246] width 89 height 10
click at [755, 246] on input "Priority DDU Delcon" at bounding box center [754, 243] width 1 height 8
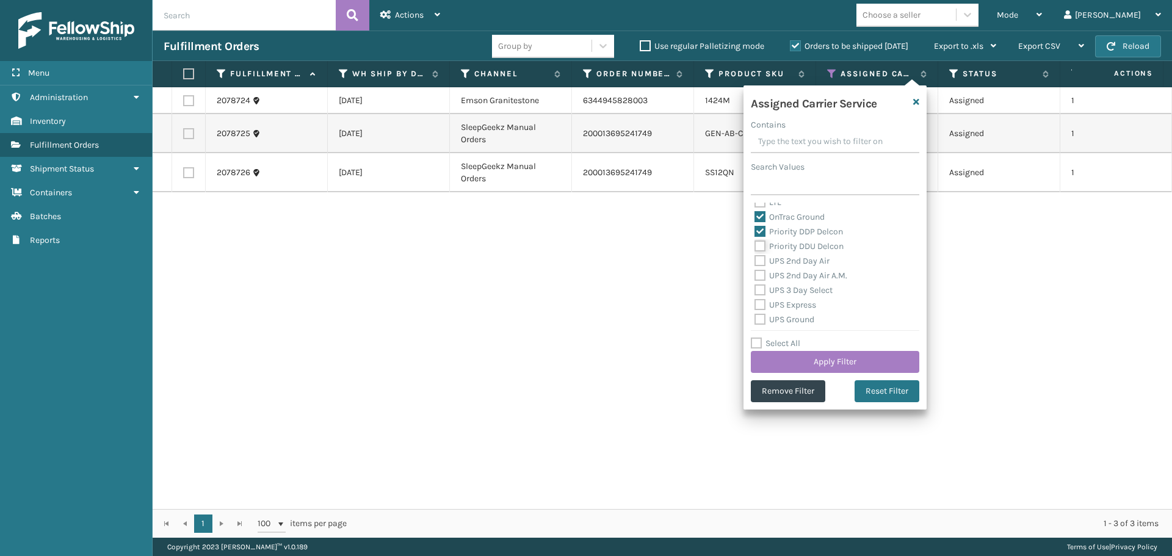
checkbox input "true"
click at [758, 259] on label "UPS 2nd Day Air" at bounding box center [791, 261] width 75 height 10
click at [755, 259] on input "UPS 2nd Day Air" at bounding box center [754, 258] width 1 height 8
checkbox input "true"
click at [762, 274] on label "UPS 2nd Day Air A.M." at bounding box center [800, 275] width 93 height 10
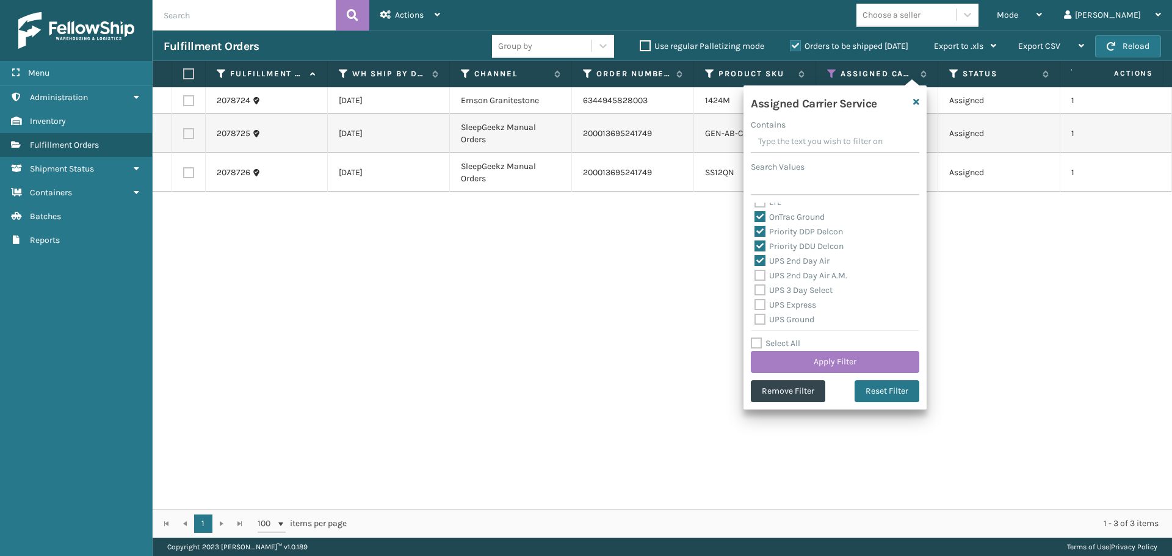
click at [755, 274] on input "UPS 2nd Day Air A.M." at bounding box center [754, 273] width 1 height 8
checkbox input "true"
click at [759, 291] on label "UPS 3 Day Select" at bounding box center [793, 290] width 78 height 10
click at [755, 291] on input "UPS 3 Day Select" at bounding box center [754, 287] width 1 height 8
checkbox input "true"
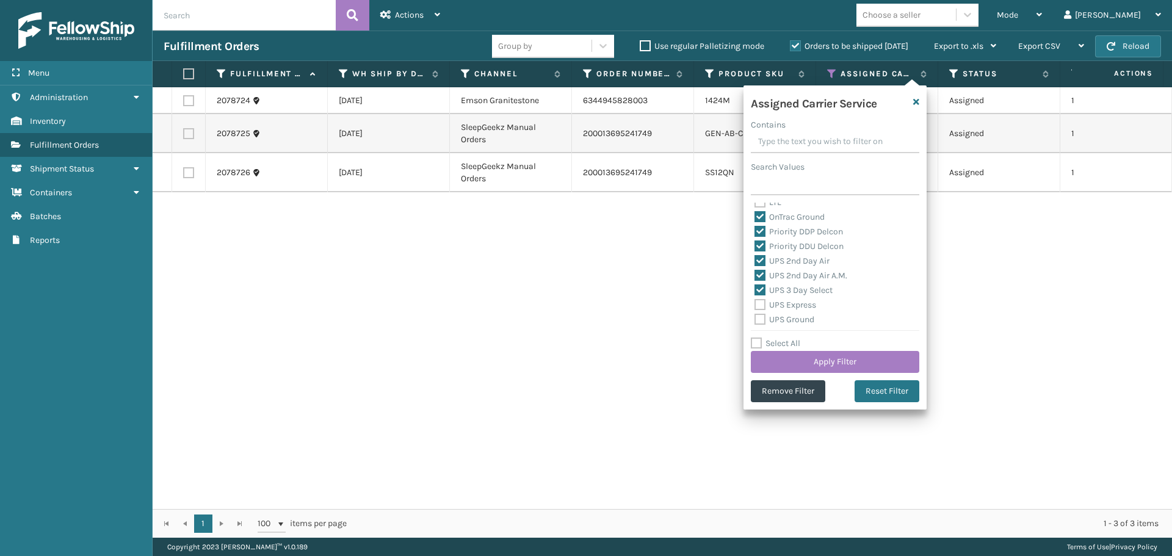
click at [759, 305] on label "UPS Express" at bounding box center [785, 305] width 62 height 10
click at [755, 305] on input "UPS Express" at bounding box center [754, 302] width 1 height 8
checkbox input "true"
click at [760, 316] on label "UPS Ground" at bounding box center [784, 319] width 60 height 10
click at [755, 316] on input "UPS Ground" at bounding box center [754, 316] width 1 height 8
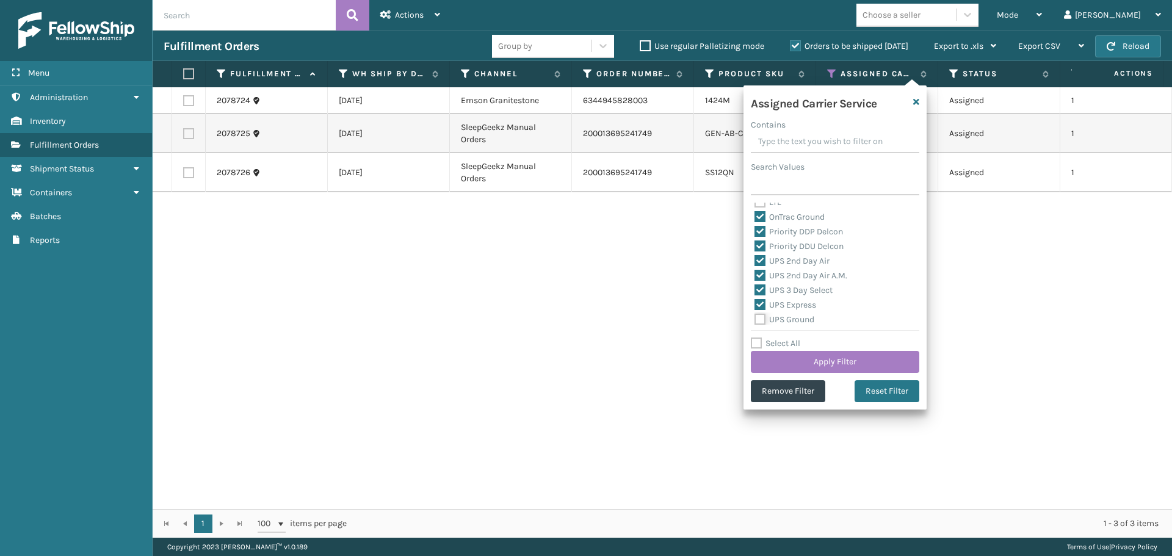
checkbox input "true"
click at [757, 275] on label "UPS Next Day Air" at bounding box center [793, 273] width 78 height 10
click at [755, 274] on input "UPS Next Day Air" at bounding box center [754, 270] width 1 height 8
checkbox input "true"
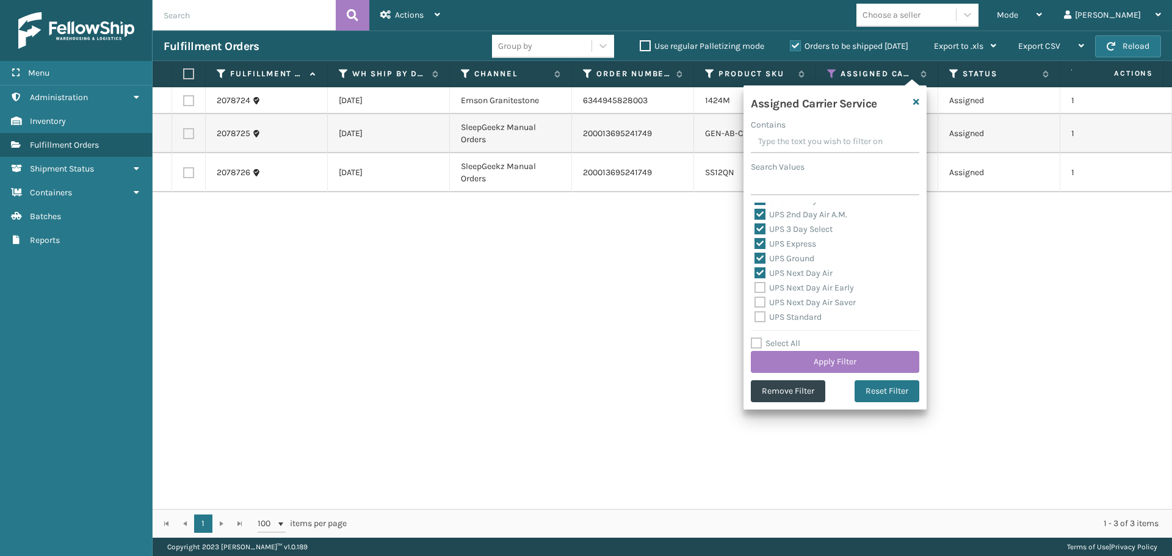
click at [759, 289] on label "UPS Next Day Air Early" at bounding box center [803, 288] width 99 height 10
click at [755, 289] on input "UPS Next Day Air Early" at bounding box center [754, 285] width 1 height 8
checkbox input "true"
click at [760, 303] on label "UPS Next Day Air Saver" at bounding box center [804, 302] width 101 height 10
click at [755, 303] on input "UPS Next Day Air Saver" at bounding box center [754, 299] width 1 height 8
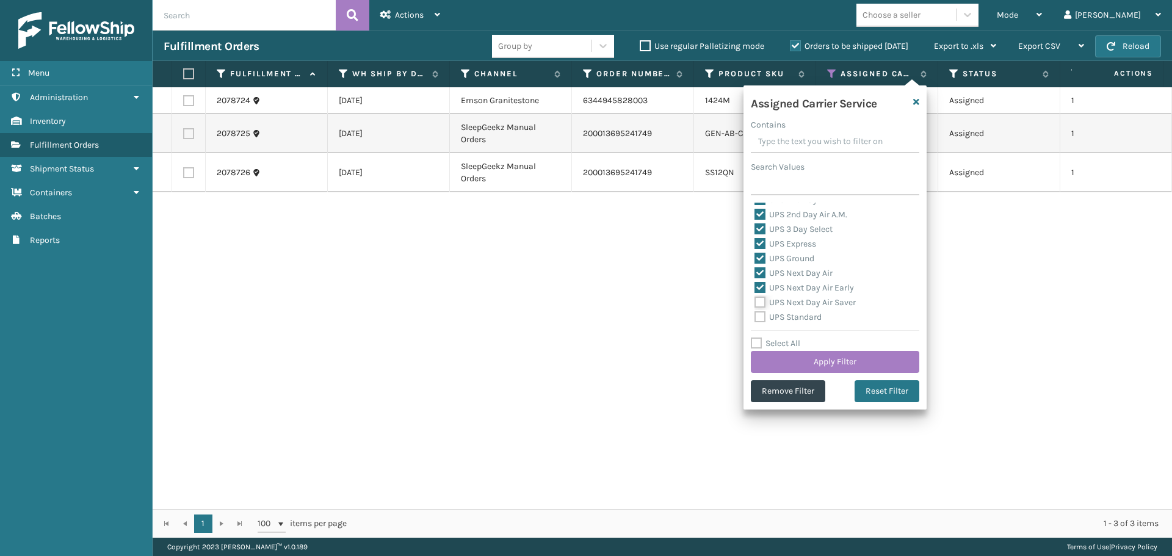
checkbox input "true"
click at [758, 314] on label "UPS Standard" at bounding box center [787, 317] width 67 height 10
click at [755, 314] on input "UPS Standard" at bounding box center [754, 314] width 1 height 8
checkbox input "true"
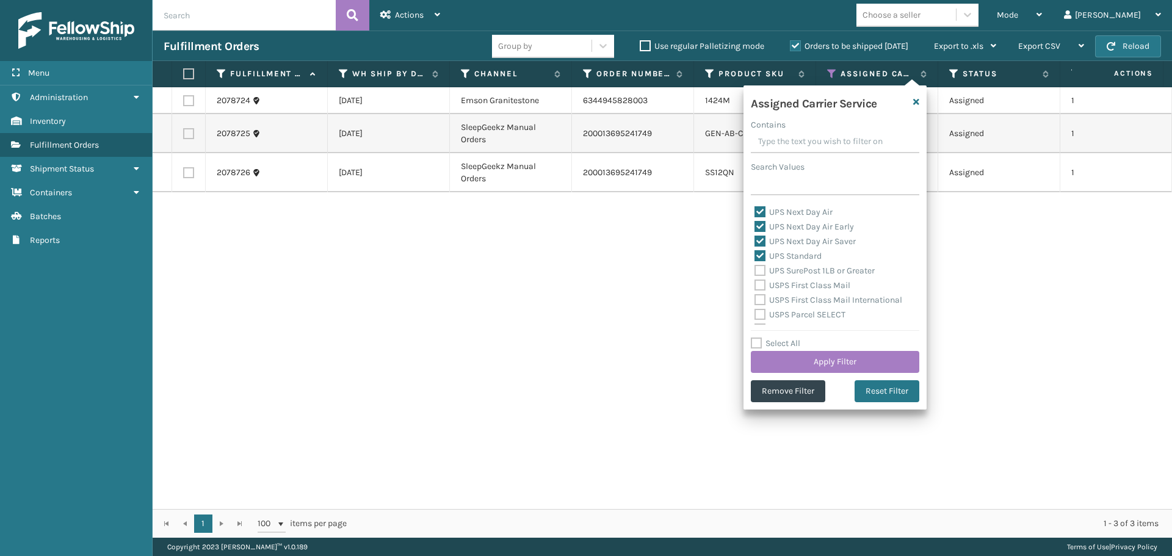
click at [759, 273] on label "UPS SurePost 1LB or Greater" at bounding box center [814, 270] width 120 height 10
click at [755, 272] on input "UPS SurePost 1LB or Greater" at bounding box center [754, 268] width 1 height 8
checkbox input "true"
click at [759, 284] on label "USPS First Class Mail" at bounding box center [802, 285] width 96 height 10
click at [755, 284] on input "USPS First Class Mail" at bounding box center [754, 282] width 1 height 8
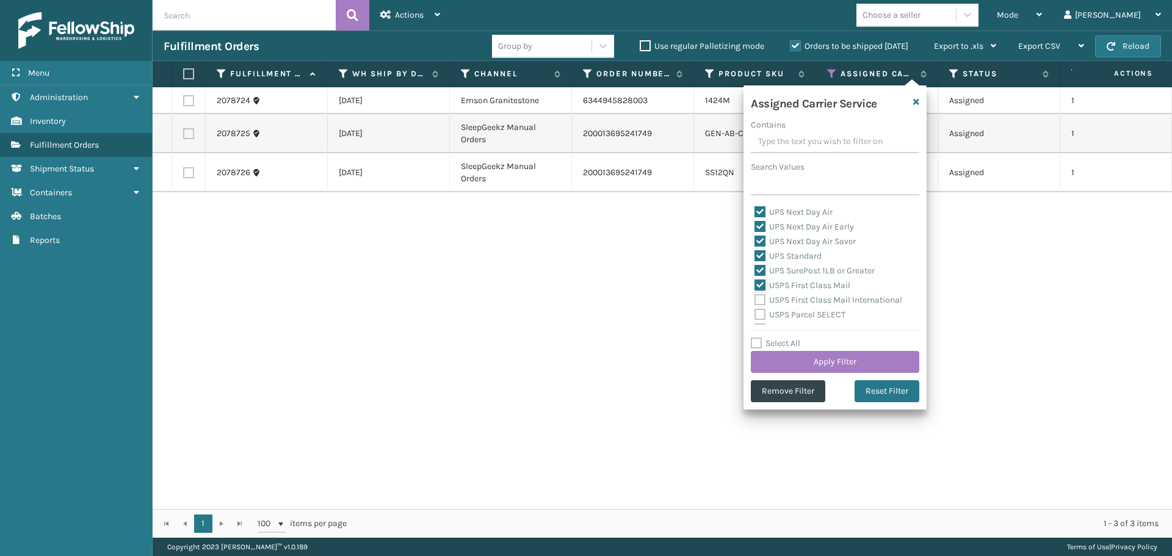
checkbox input "true"
click at [761, 297] on label "USPS First Class Mail International" at bounding box center [828, 300] width 148 height 10
click at [755, 297] on input "USPS First Class Mail International" at bounding box center [754, 297] width 1 height 8
checkbox input "true"
click at [764, 312] on label "USPS Parcel SELECT" at bounding box center [799, 314] width 91 height 10
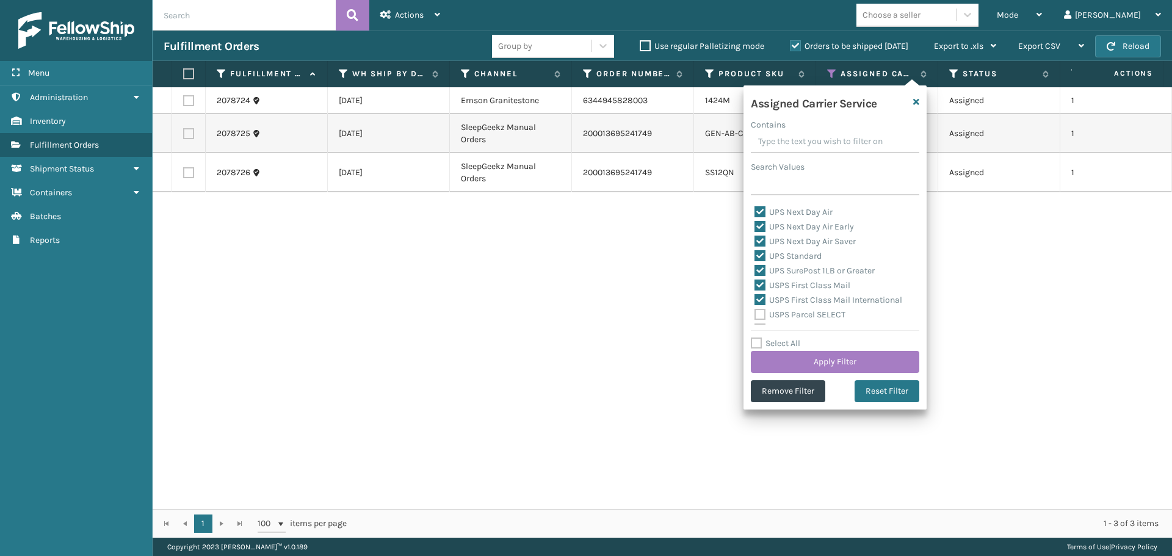
click at [755, 312] on input "USPS Parcel SELECT" at bounding box center [754, 312] width 1 height 8
checkbox input "true"
click at [760, 258] on label "USPS Priority Mail" at bounding box center [796, 258] width 84 height 10
click at [755, 258] on input "USPS Priority Mail" at bounding box center [754, 255] width 1 height 8
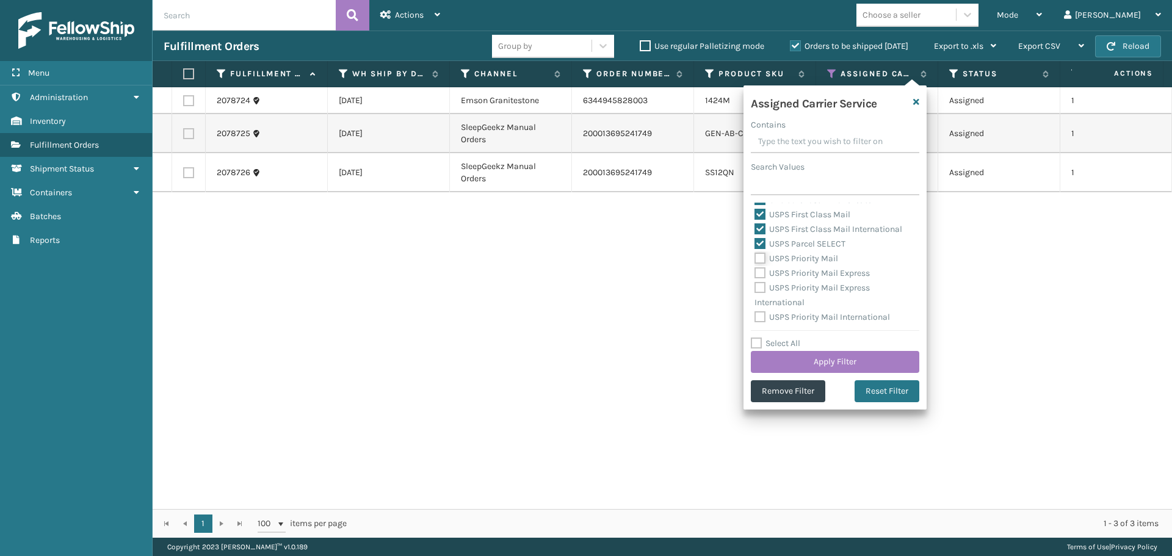
checkbox input "true"
click at [761, 270] on label "USPS Priority Mail Express" at bounding box center [811, 273] width 115 height 10
click at [755, 270] on input "USPS Priority Mail Express" at bounding box center [754, 270] width 1 height 8
checkbox input "true"
click at [759, 284] on label "USPS Priority Mail Express International" at bounding box center [811, 295] width 115 height 25
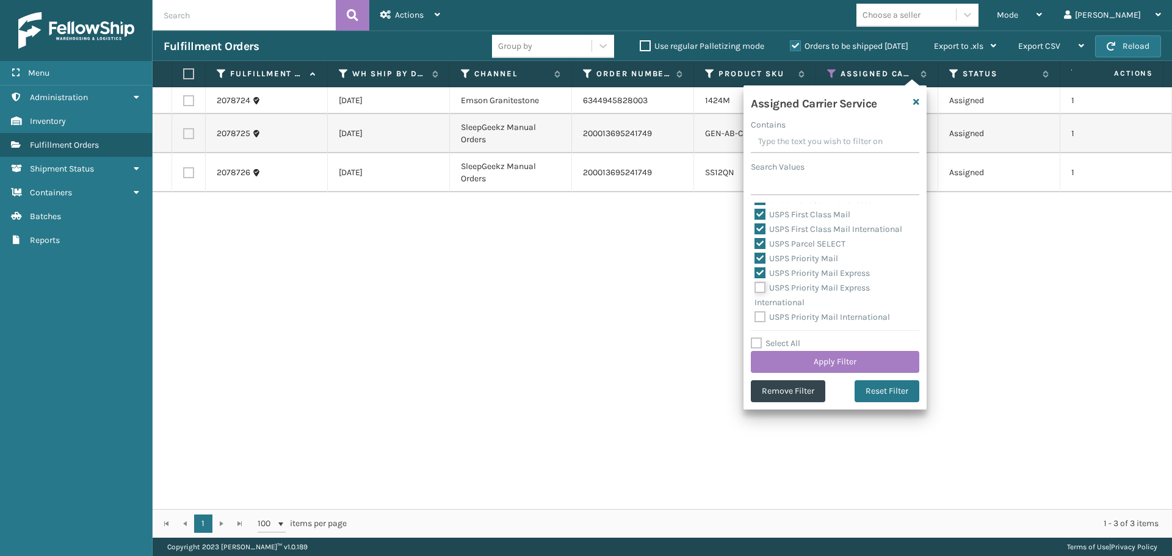
click at [755, 284] on input "USPS Priority Mail Express International" at bounding box center [754, 285] width 1 height 8
checkbox input "true"
click at [754, 312] on div "FedEx 2Day FedEx 2Day A.M. FedEx Express FedEx Express Saver FedEx First Overni…" at bounding box center [835, 264] width 168 height 122
click at [757, 312] on label "USPS Priority Mail International" at bounding box center [821, 317] width 135 height 10
click at [755, 312] on input "USPS Priority Mail International" at bounding box center [754, 314] width 1 height 8
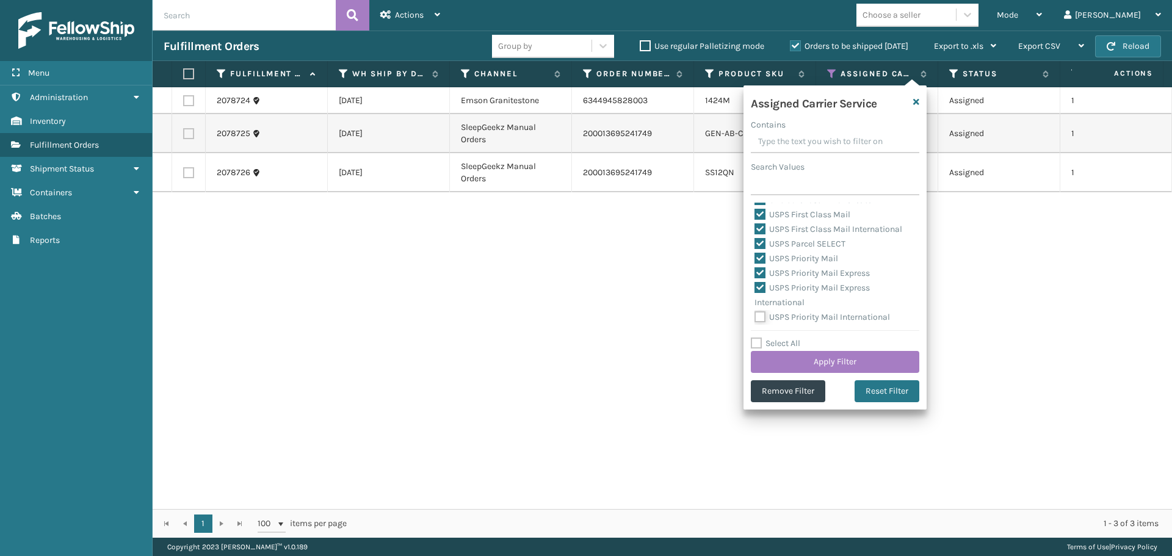
checkbox input "true"
click at [809, 358] on button "Apply Filter" at bounding box center [835, 362] width 168 height 22
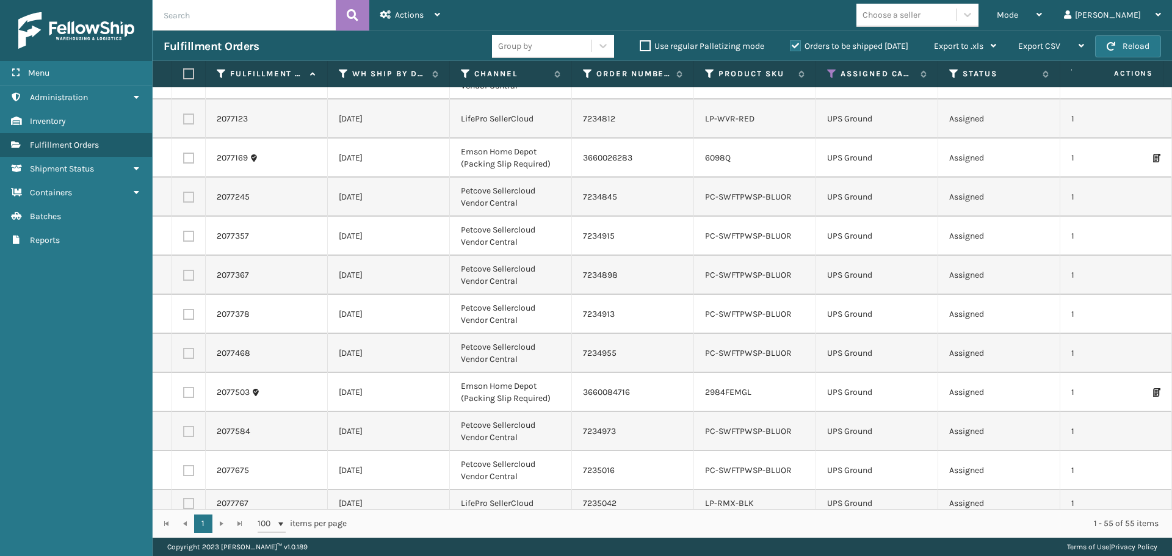
scroll to position [427, 0]
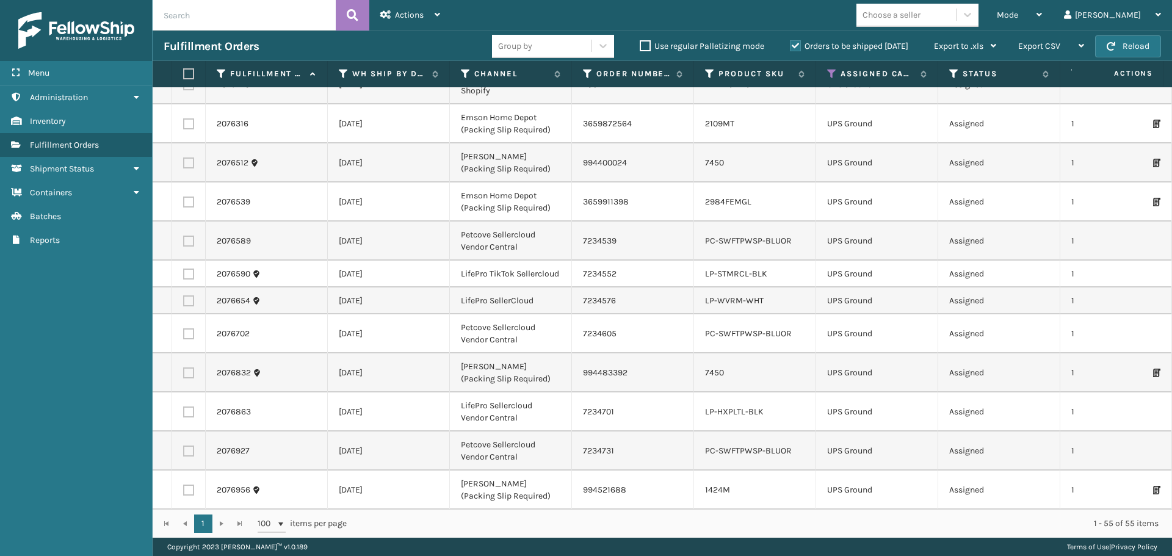
click at [190, 75] on label at bounding box center [186, 73] width 7 height 11
click at [184, 75] on input "checkbox" at bounding box center [183, 74] width 1 height 8
checkbox input "true"
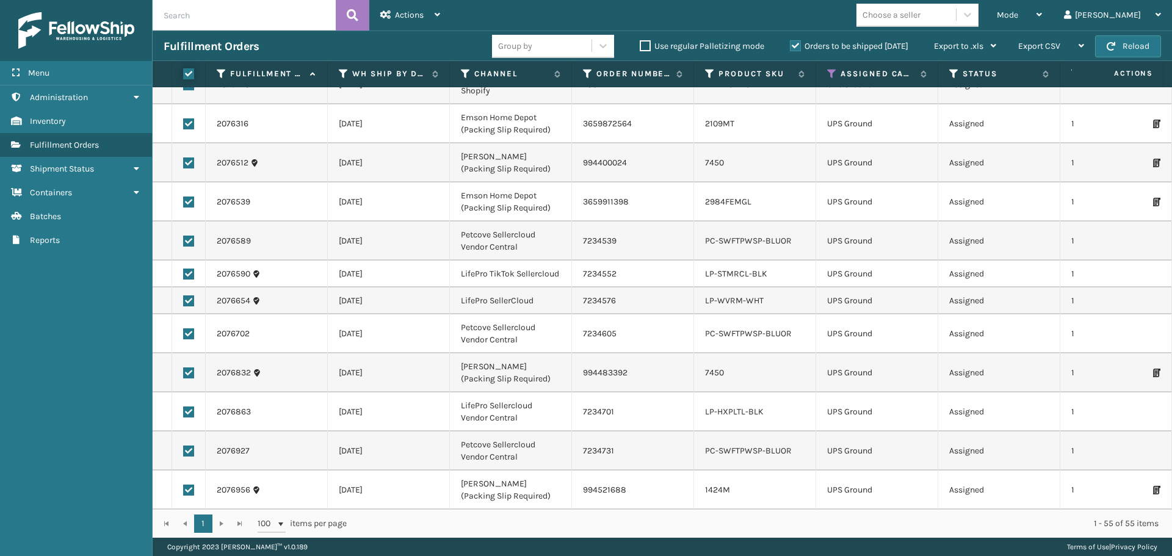
checkbox input "true"
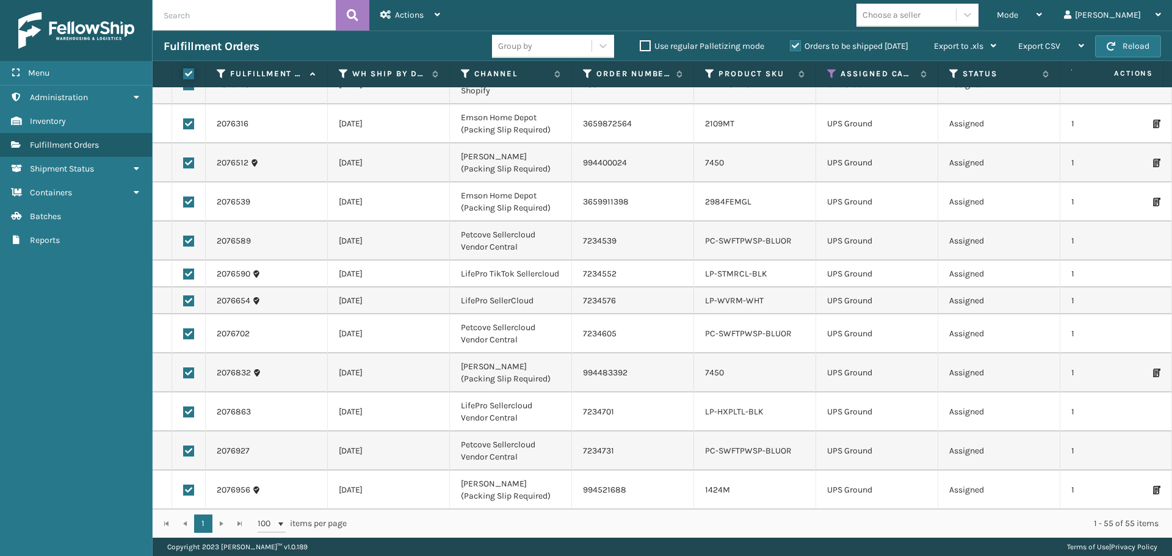
checkbox input "true"
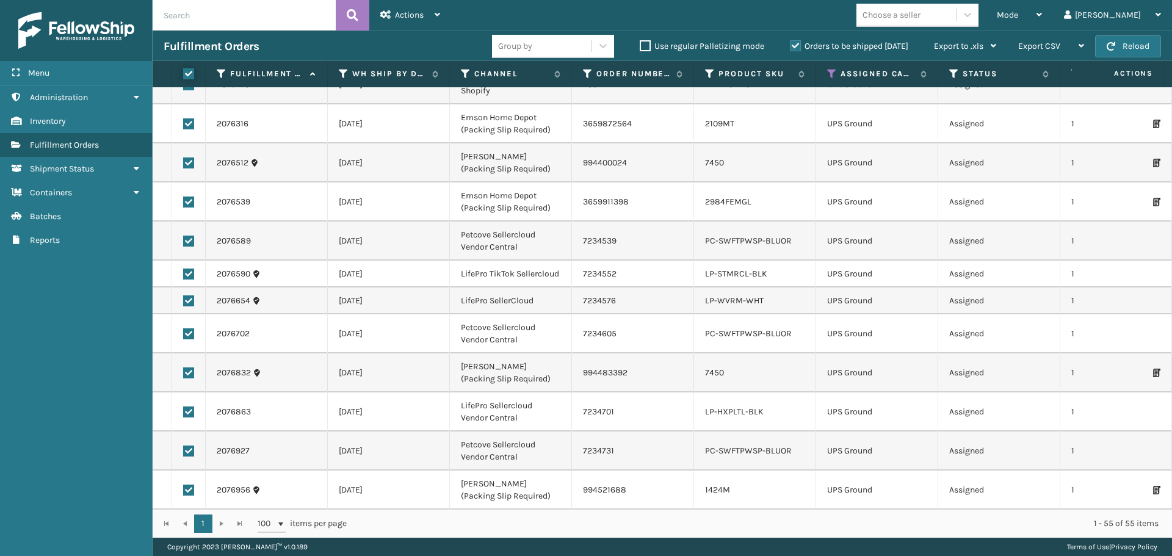
checkbox input "true"
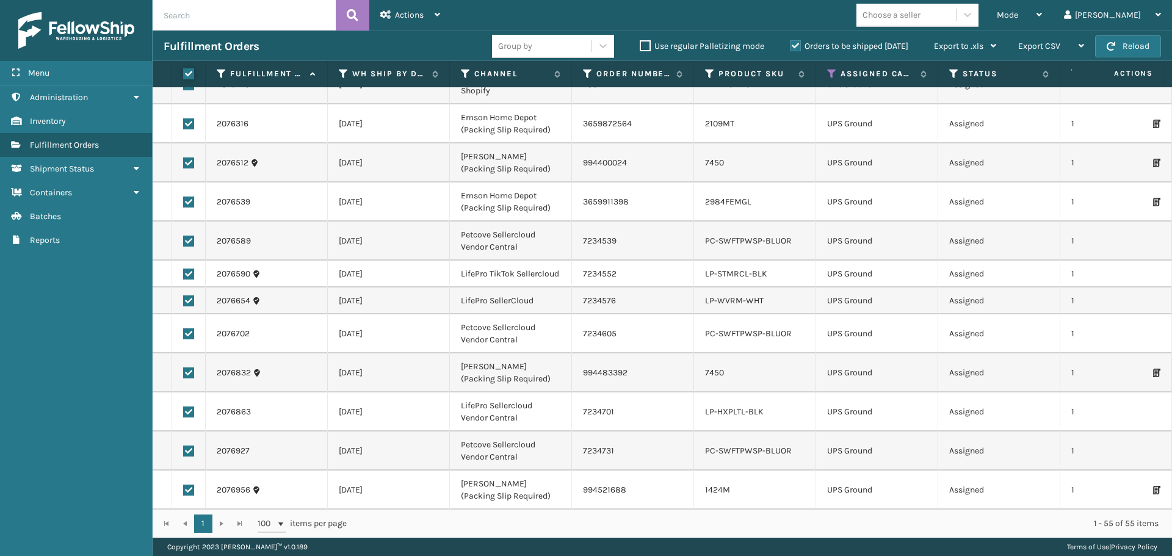
checkbox input "true"
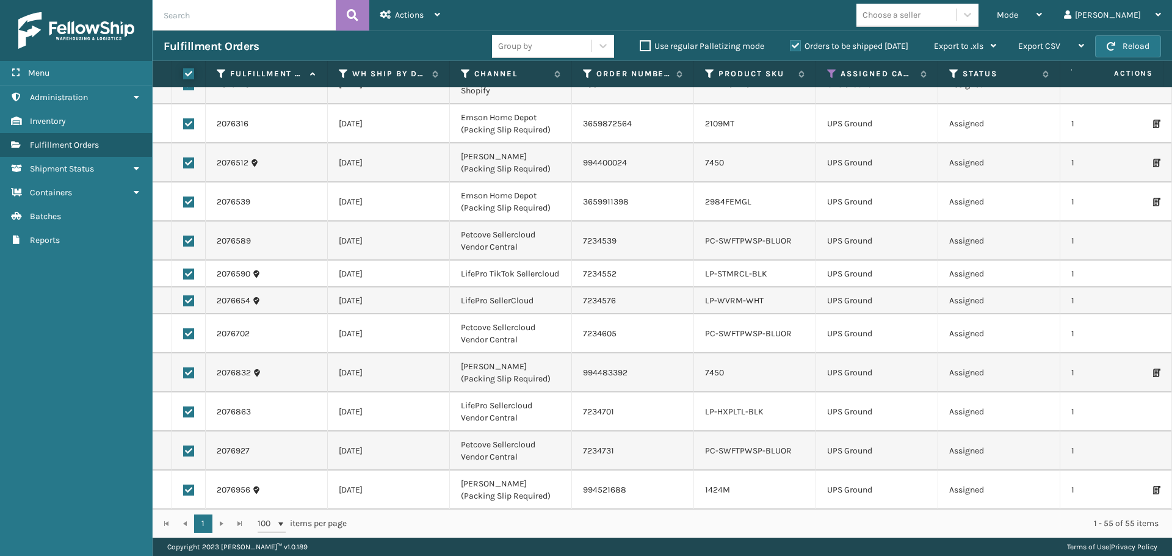
checkbox input "true"
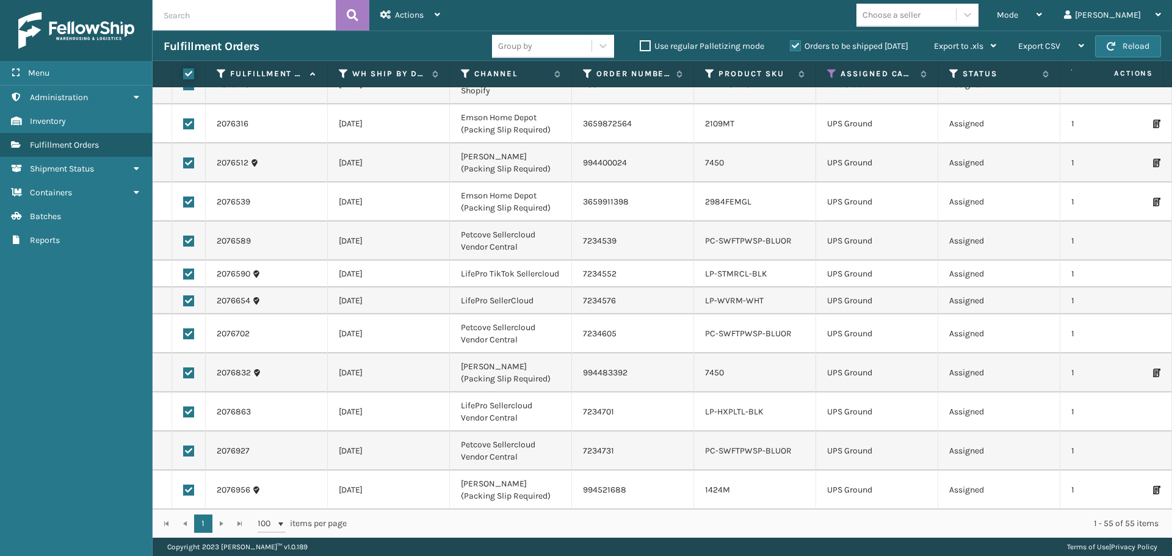
checkbox input "true"
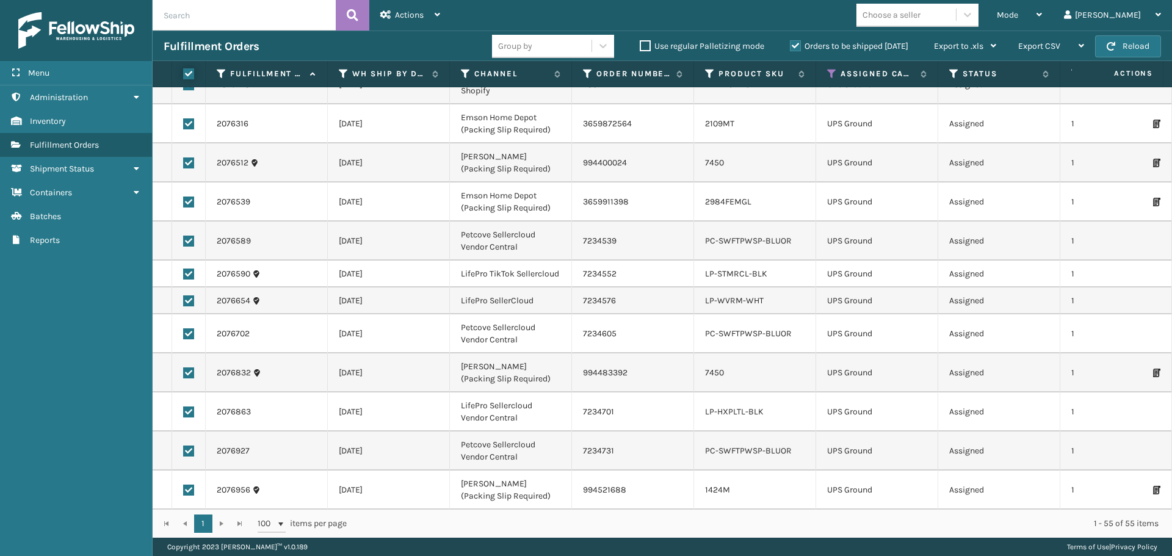
checkbox input "true"
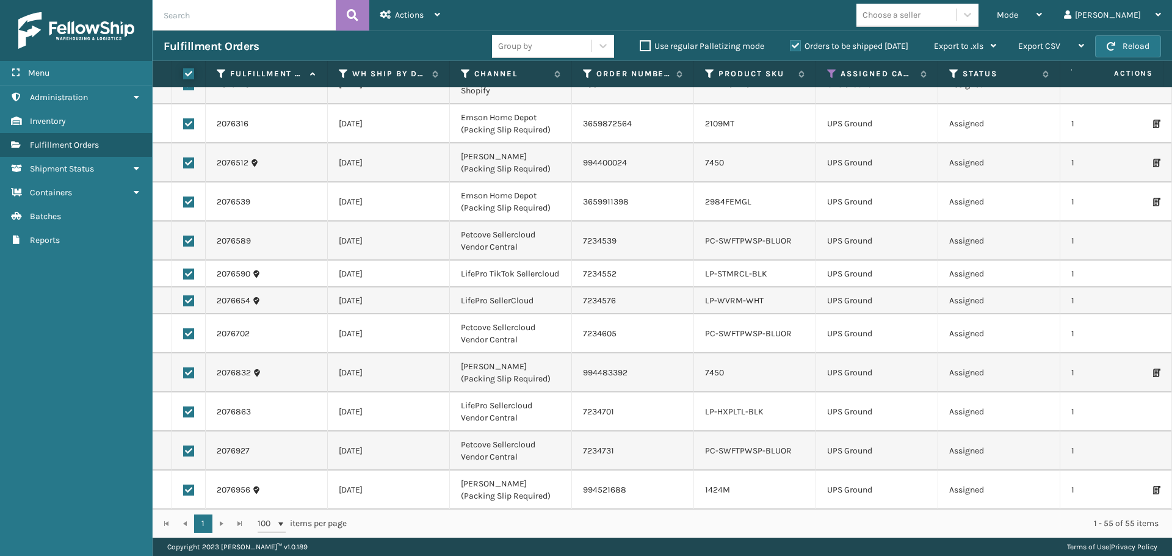
checkbox input "true"
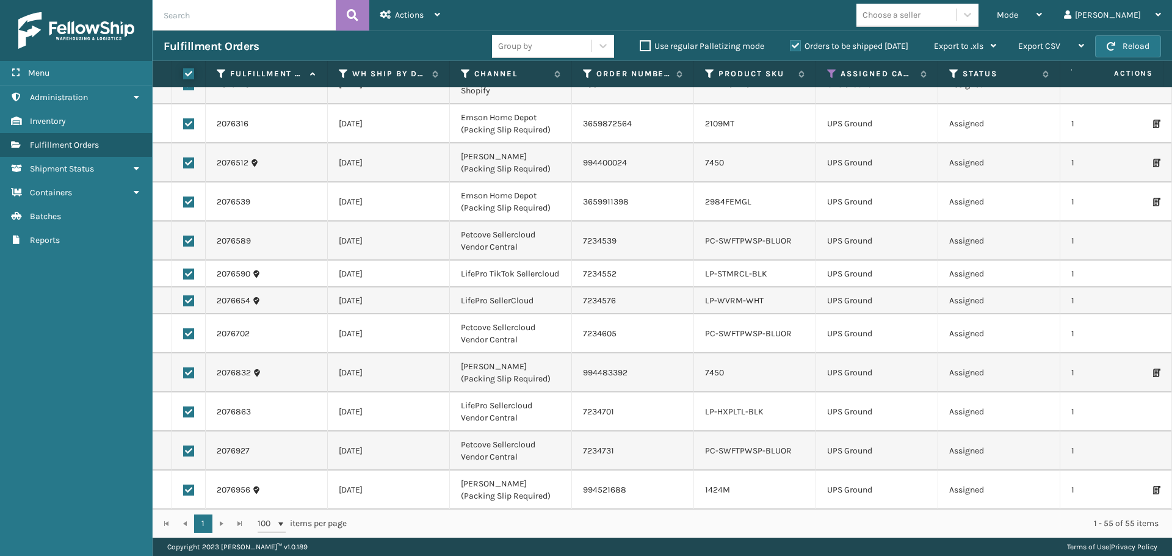
checkbox input "true"
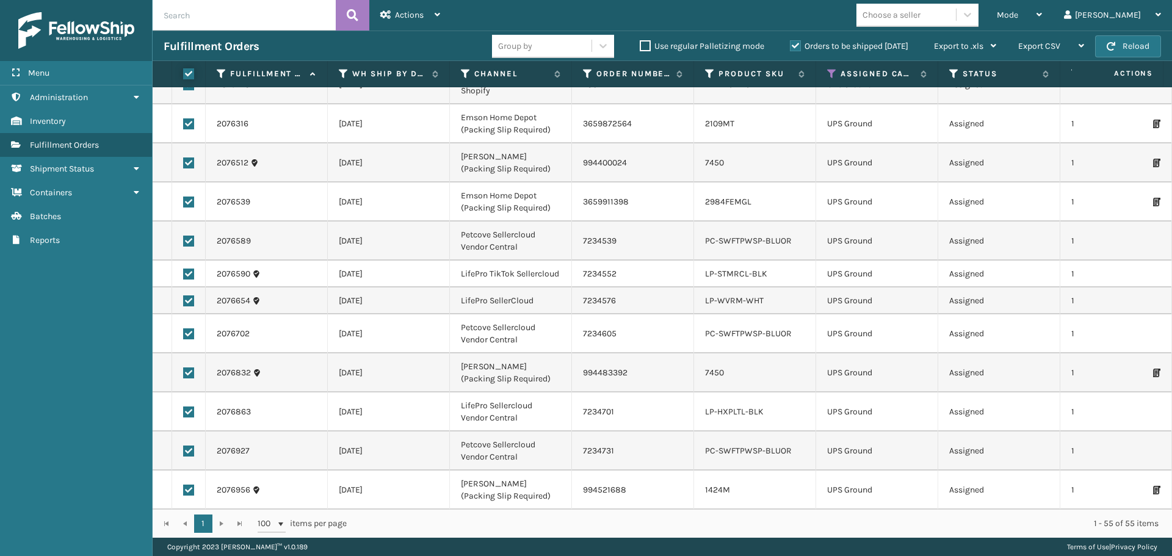
checkbox input "true"
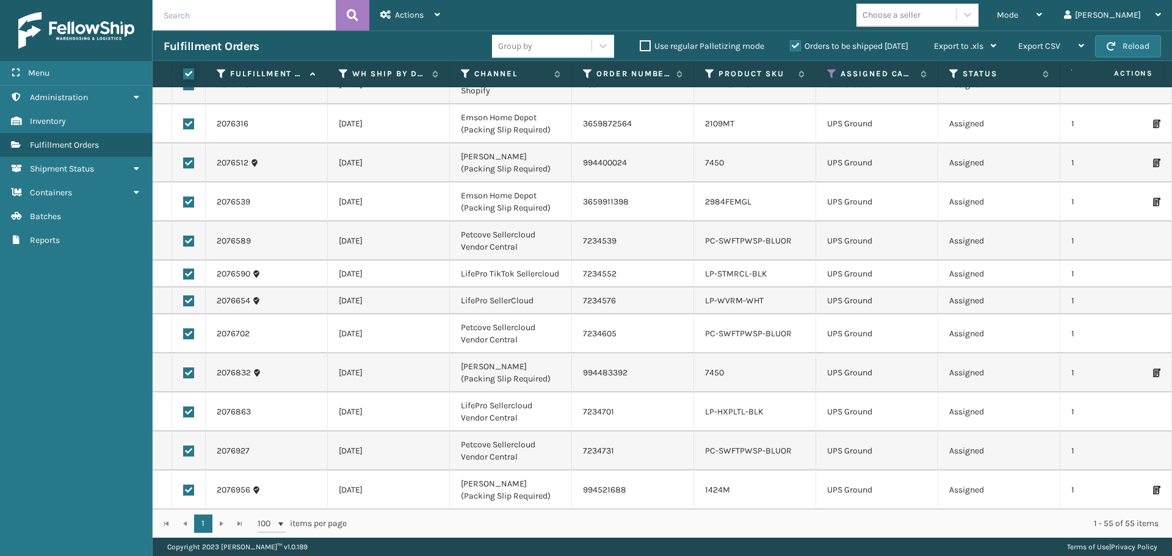
checkbox input "true"
click at [397, 15] on span "Actions" at bounding box center [409, 15] width 29 height 10
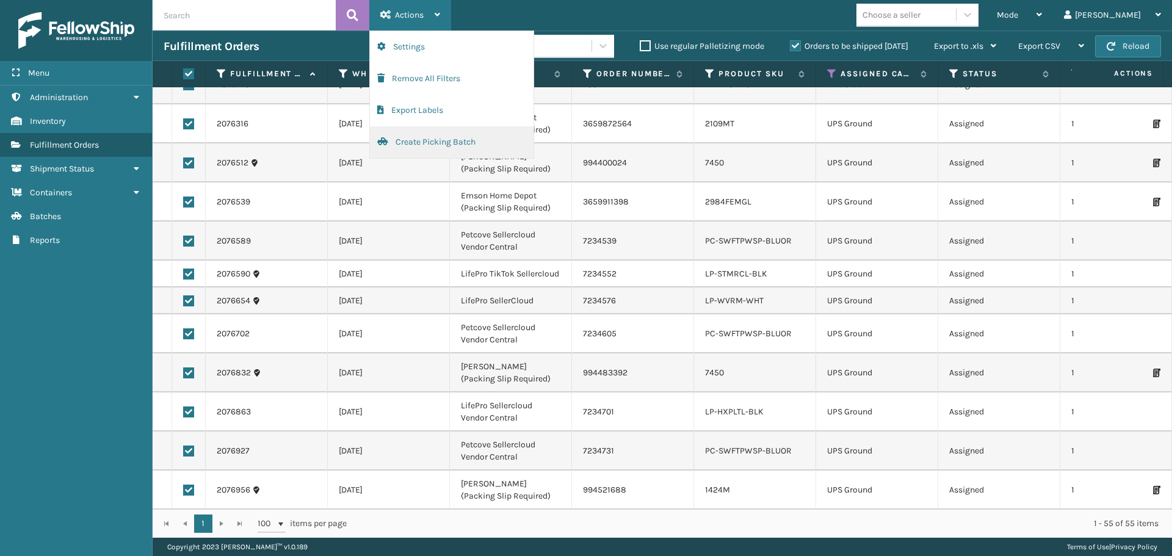
click at [436, 137] on button "Create Picking Batch" at bounding box center [452, 142] width 164 height 32
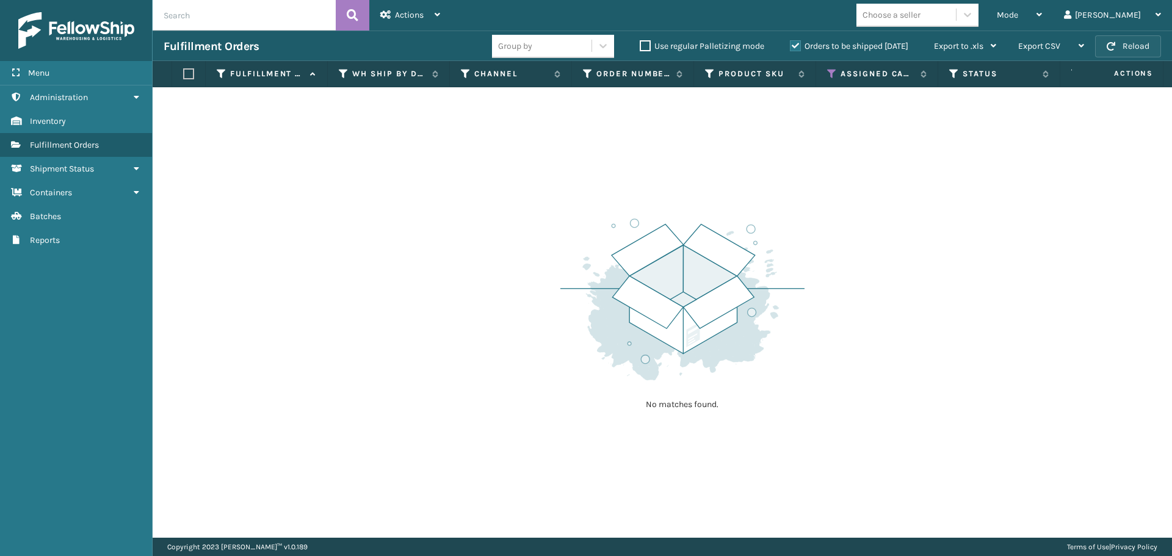
click at [1140, 49] on button "Reload" at bounding box center [1128, 46] width 66 height 22
click at [829, 71] on icon at bounding box center [832, 73] width 10 height 11
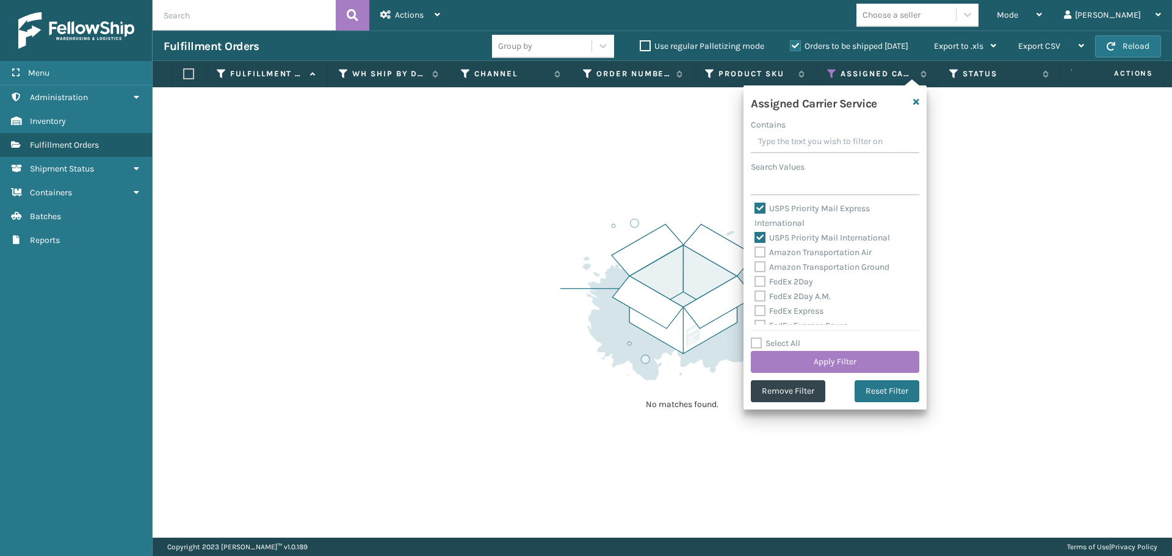
scroll to position [244, 0]
click at [757, 344] on label "Select All" at bounding box center [775, 343] width 49 height 10
click at [757, 337] on input "Select All" at bounding box center [842, 336] width 183 height 1
checkbox input "true"
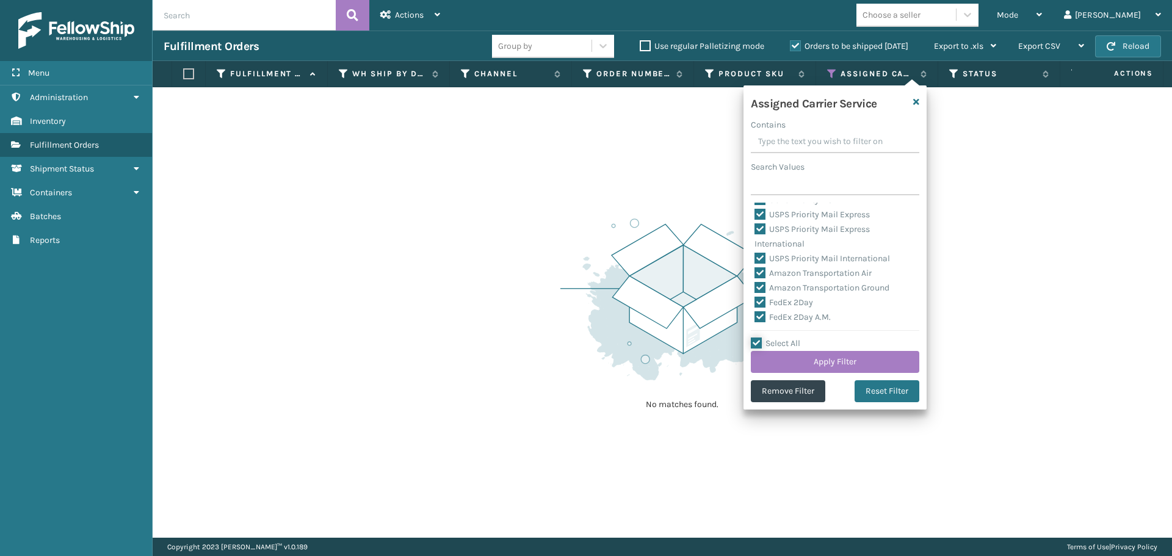
checkbox input "true"
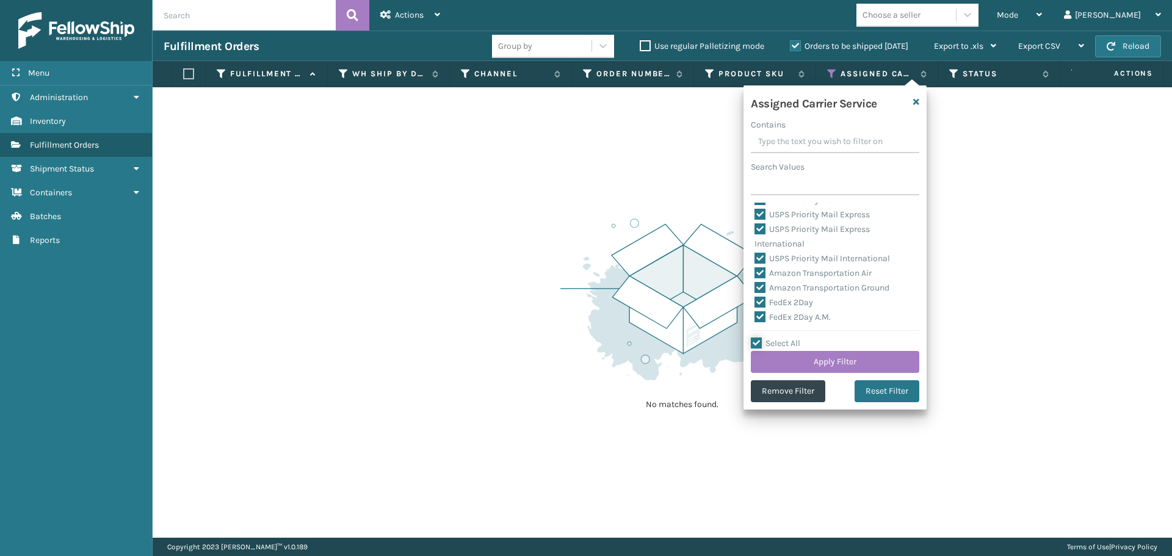
checkbox input "true"
click at [757, 344] on label "Select All" at bounding box center [775, 343] width 49 height 10
click at [757, 337] on input "Select All" at bounding box center [842, 336] width 183 height 1
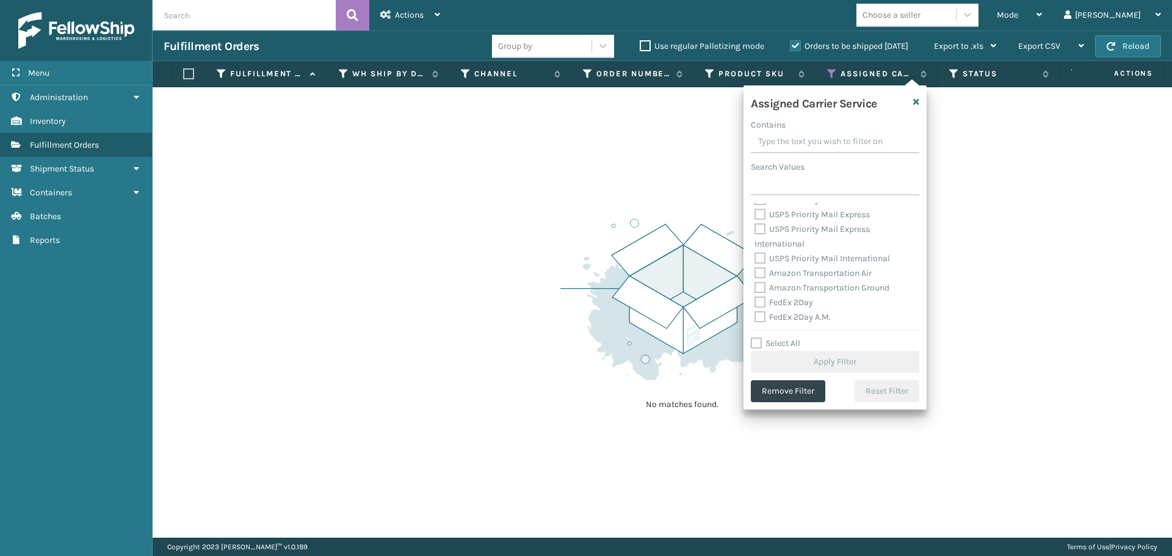
drag, startPoint x: 760, startPoint y: 271, endPoint x: 762, endPoint y: 289, distance: 18.3
click at [760, 273] on label "Amazon Transportation Air" at bounding box center [812, 273] width 117 height 10
click at [755, 273] on input "Amazon Transportation Air" at bounding box center [754, 270] width 1 height 8
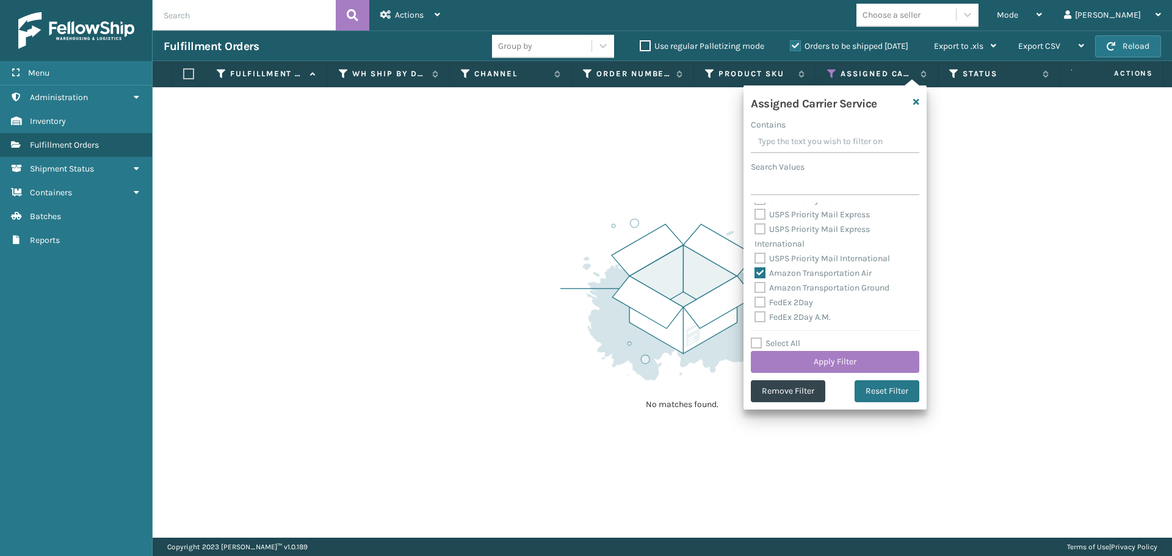
click at [762, 289] on label "Amazon Transportation Ground" at bounding box center [821, 288] width 135 height 10
click at [755, 289] on input "Amazon Transportation Ground" at bounding box center [754, 285] width 1 height 8
click at [862, 359] on button "Apply Filter" at bounding box center [835, 362] width 168 height 22
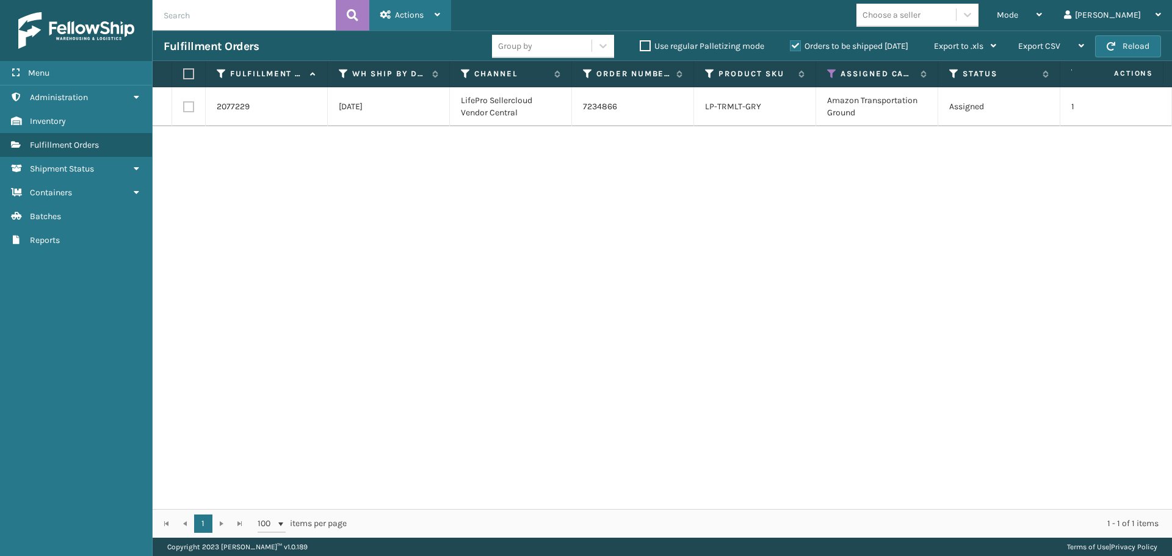
click at [415, 28] on div "Actions" at bounding box center [410, 15] width 60 height 31
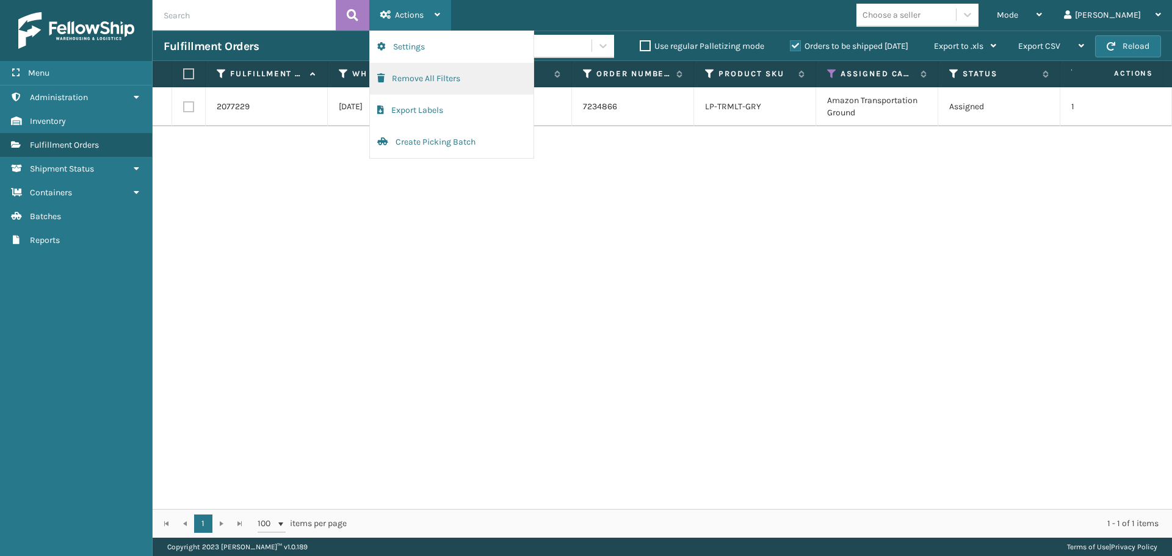
click at [421, 74] on button "Remove All Filters" at bounding box center [452, 79] width 164 height 32
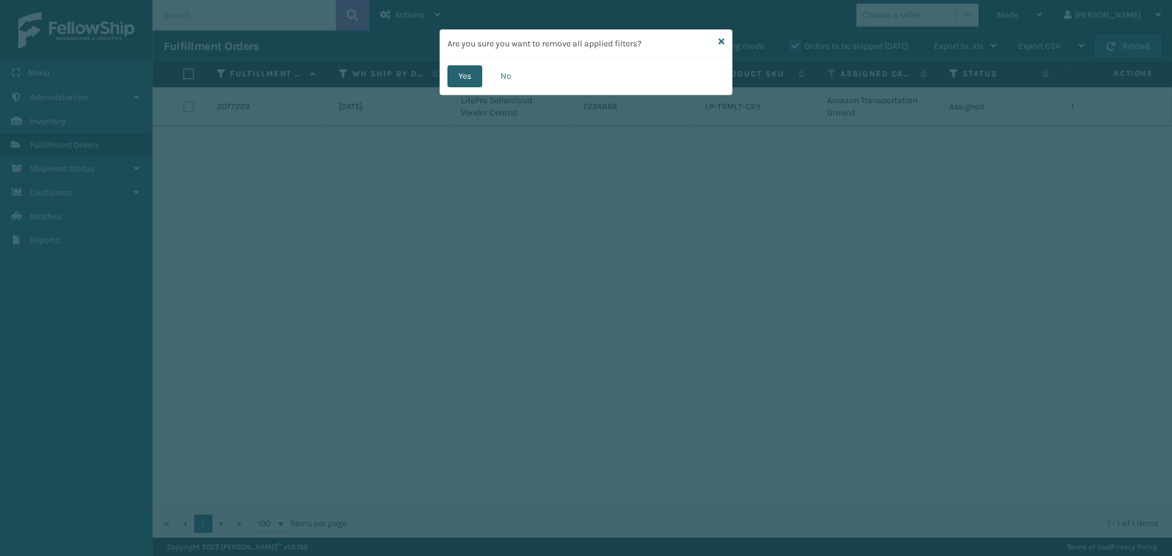
click at [455, 79] on button "Yes" at bounding box center [464, 76] width 35 height 22
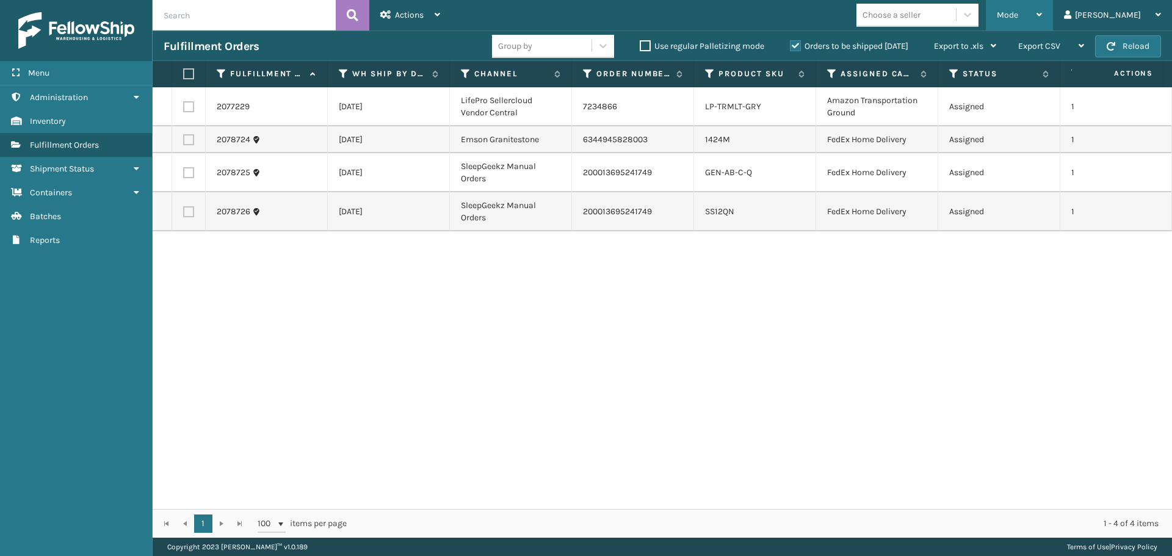
click at [1018, 11] on span "Mode" at bounding box center [1007, 15] width 21 height 10
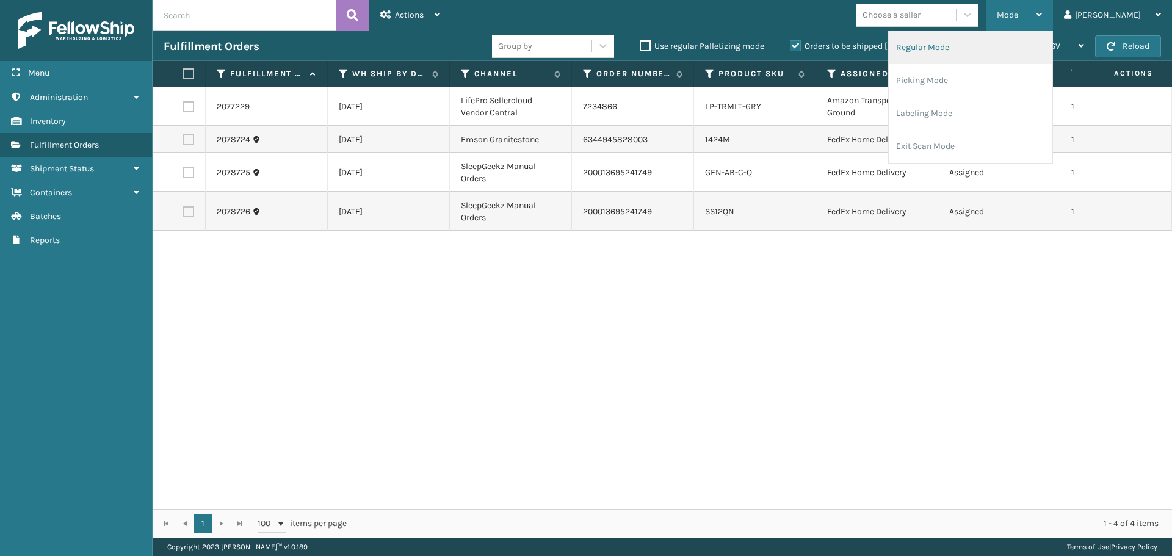
click at [999, 56] on li "Regular Mode" at bounding box center [971, 47] width 164 height 33
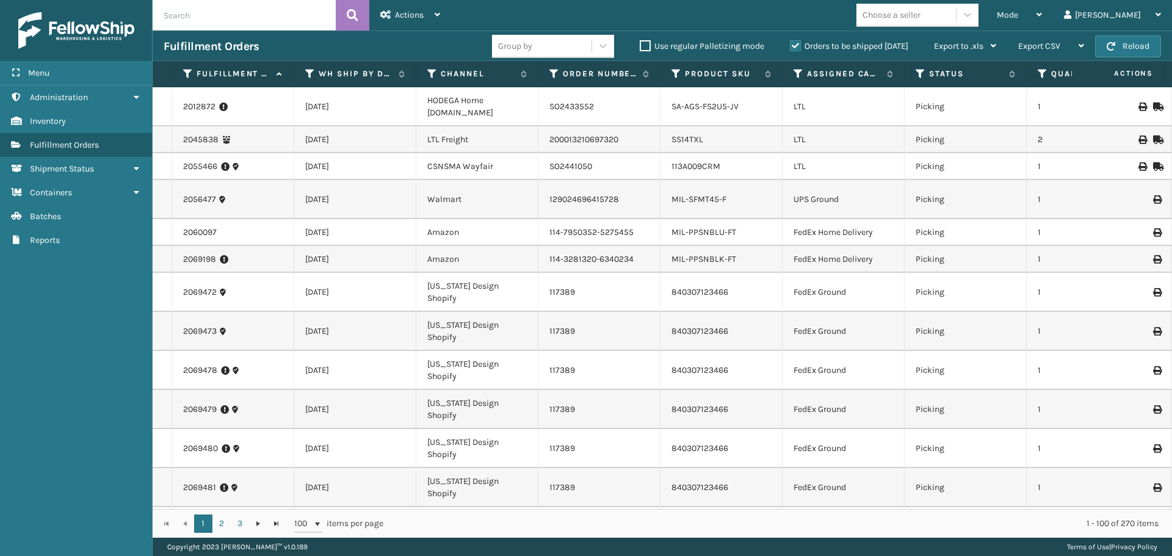
click at [189, 71] on icon at bounding box center [188, 73] width 10 height 11
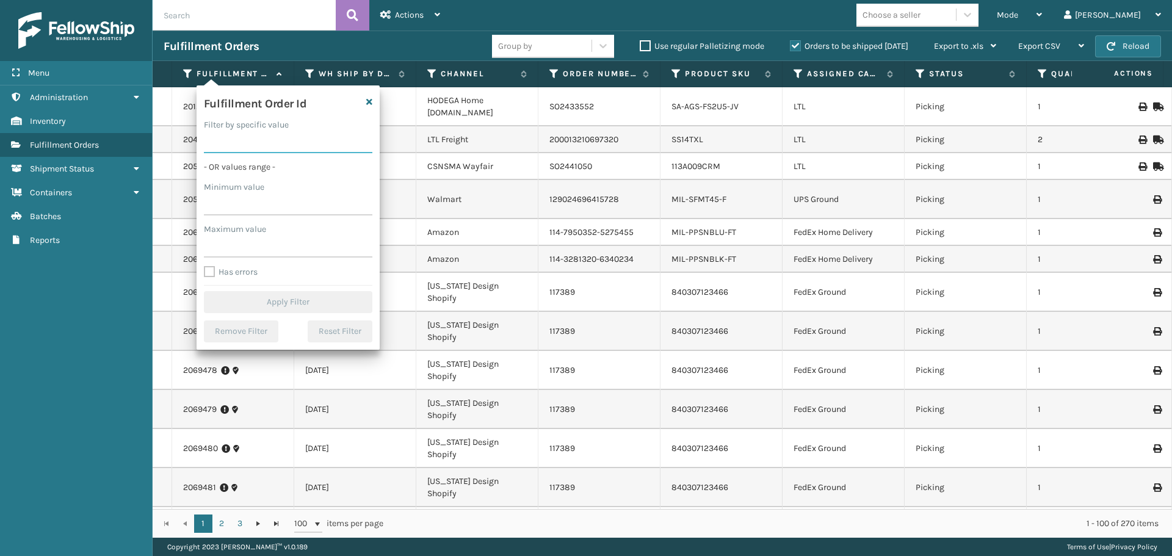
click at [241, 145] on input "Filter by specific value" at bounding box center [288, 142] width 168 height 22
paste input "2078430"
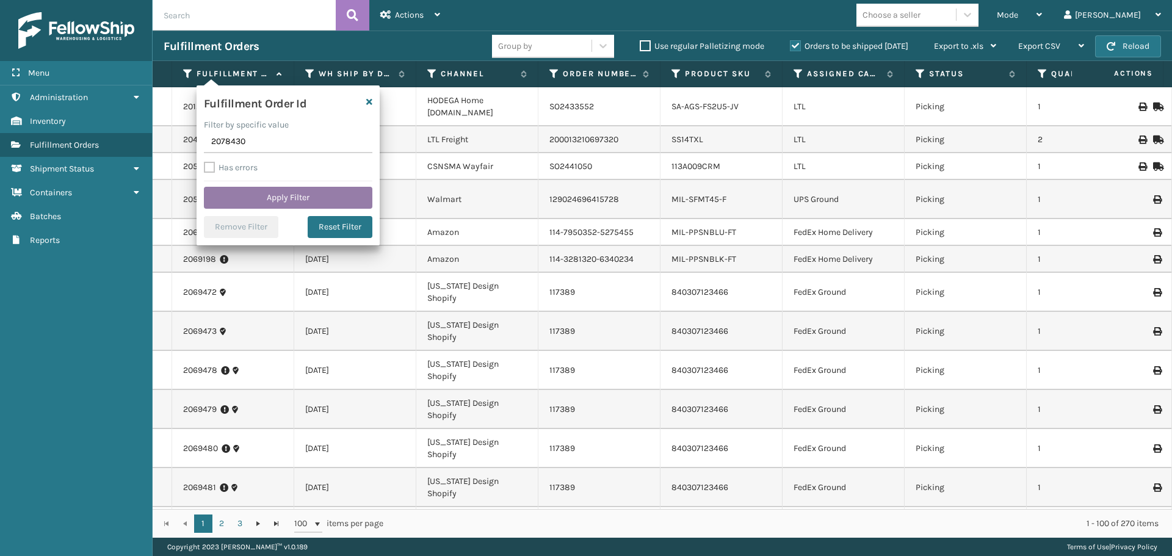
click at [263, 191] on button "Apply Filter" at bounding box center [288, 198] width 168 height 22
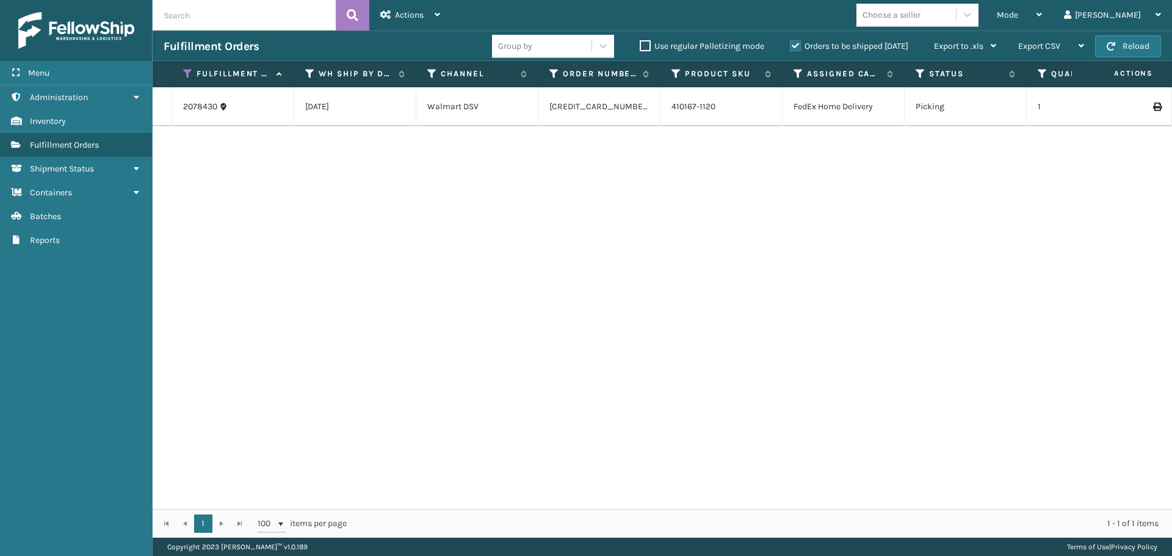
click at [182, 74] on th "Fulfillment Order Id" at bounding box center [233, 74] width 122 height 26
click at [185, 73] on icon at bounding box center [188, 73] width 10 height 11
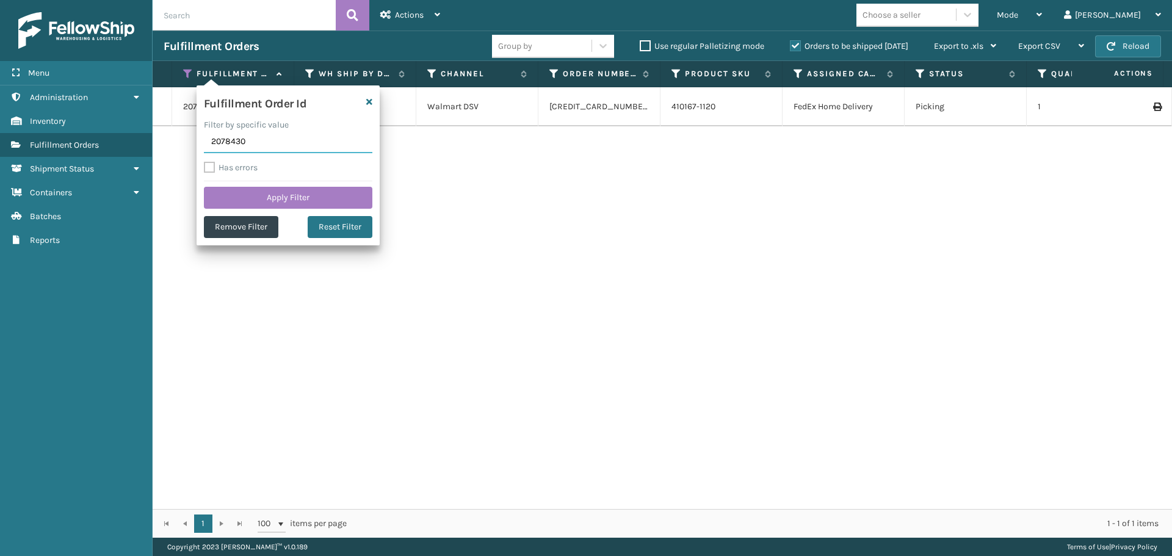
click at [226, 145] on input "2078430" at bounding box center [288, 142] width 168 height 22
paste input "2078429"
click at [226, 145] on input "2078429" at bounding box center [288, 142] width 168 height 22
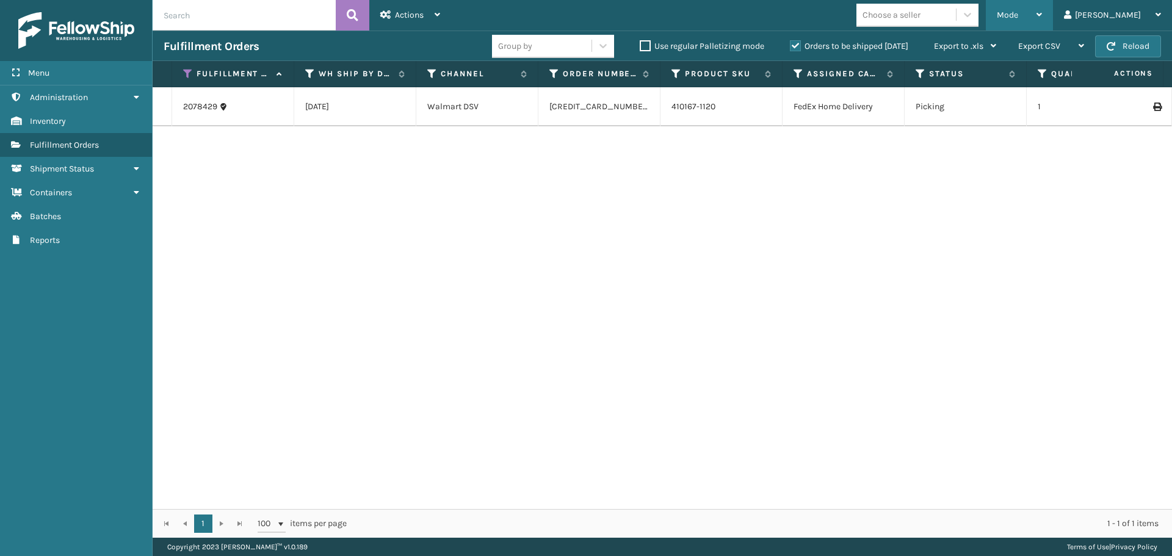
click at [1042, 23] on div "Mode" at bounding box center [1019, 15] width 45 height 31
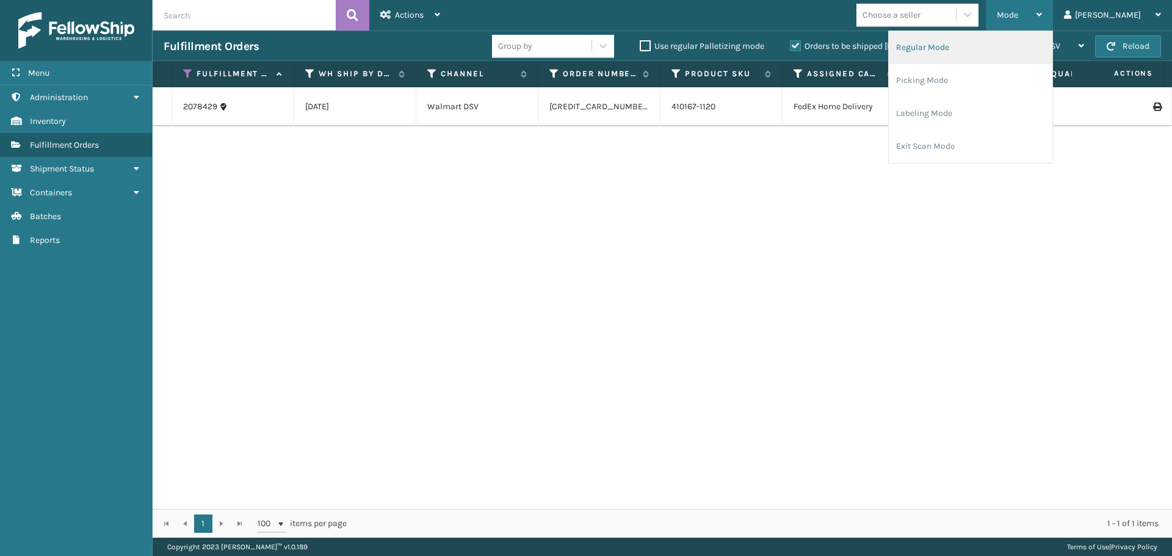
click at [1031, 51] on li "Regular Mode" at bounding box center [971, 47] width 164 height 33
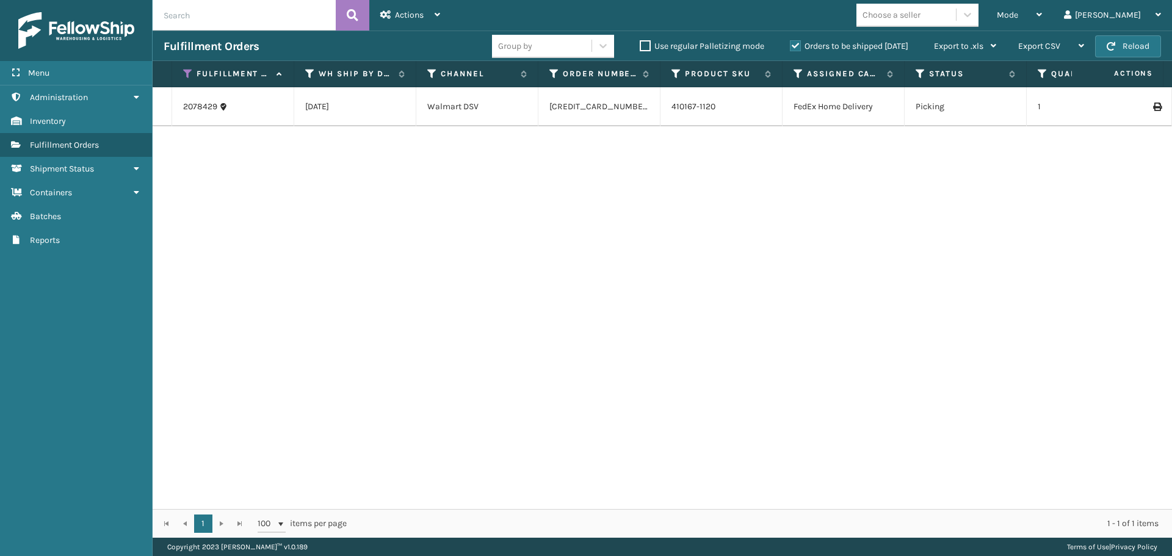
click at [192, 75] on icon at bounding box center [188, 73] width 10 height 11
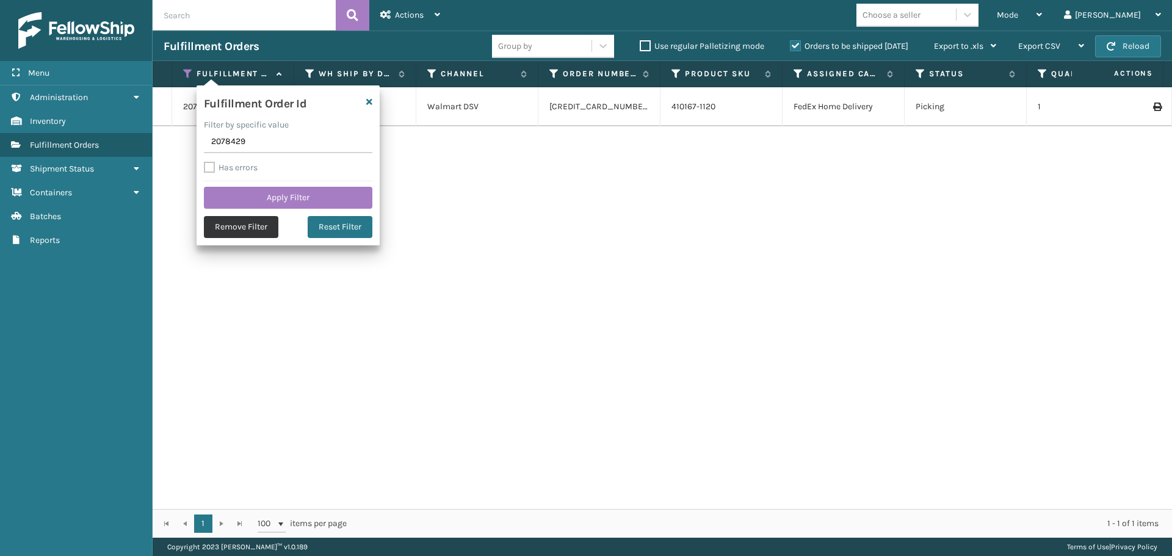
click at [236, 226] on button "Remove Filter" at bounding box center [241, 227] width 74 height 22
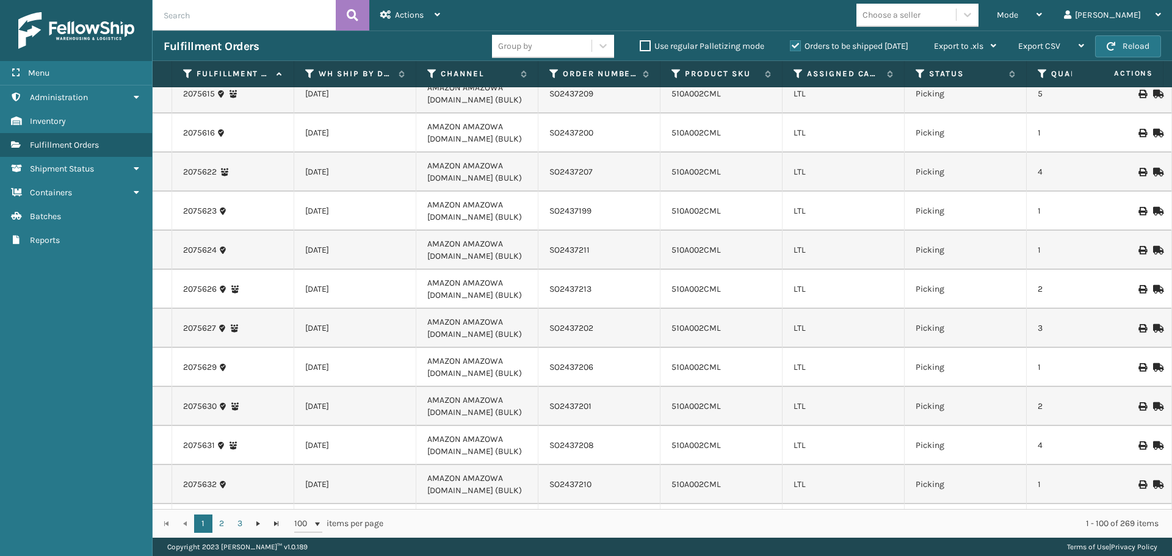
scroll to position [1770, 0]
